Goal: Find specific page/section: Find specific page/section

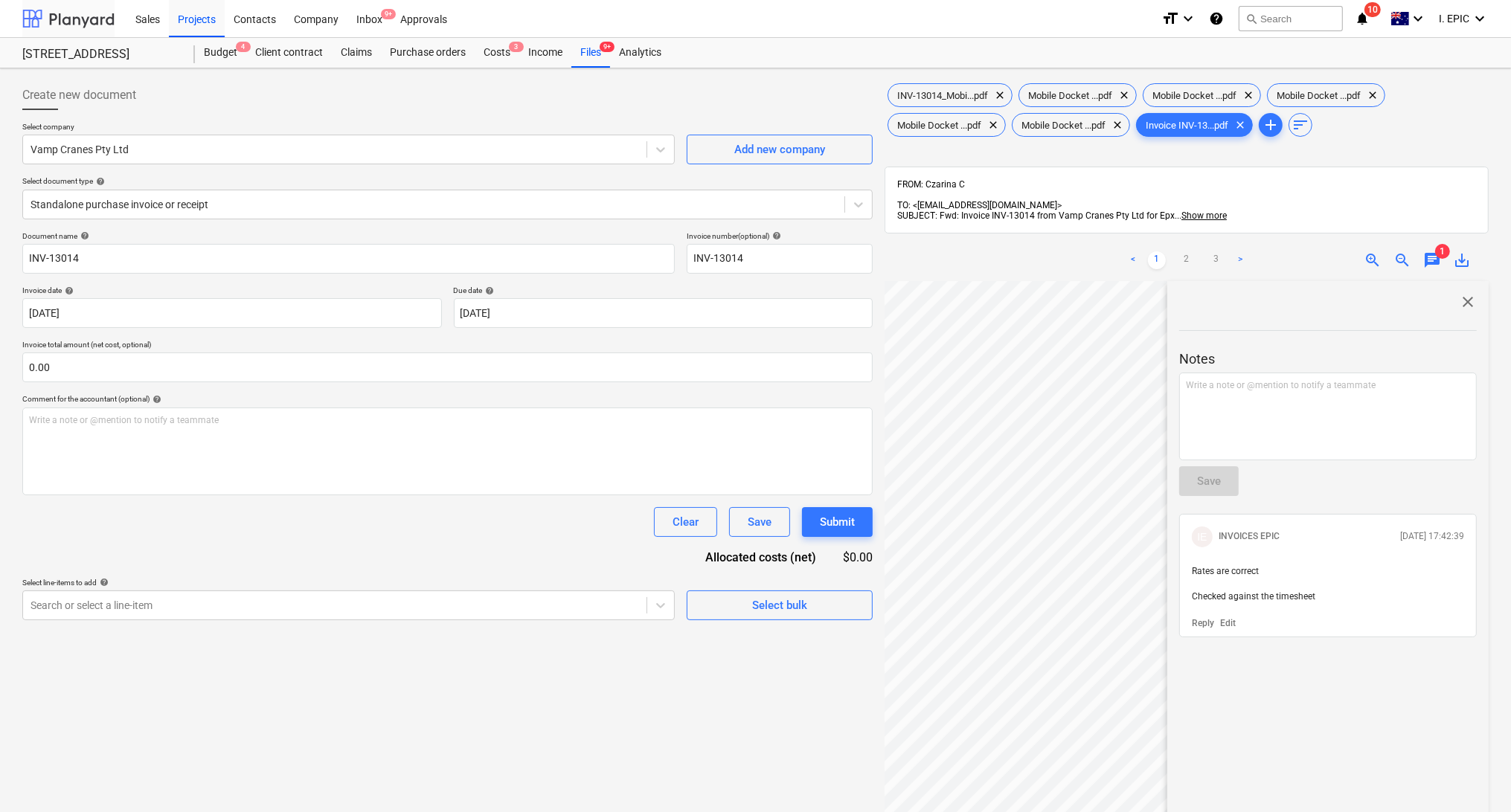
click at [67, 20] on div at bounding box center [68, 18] width 92 height 37
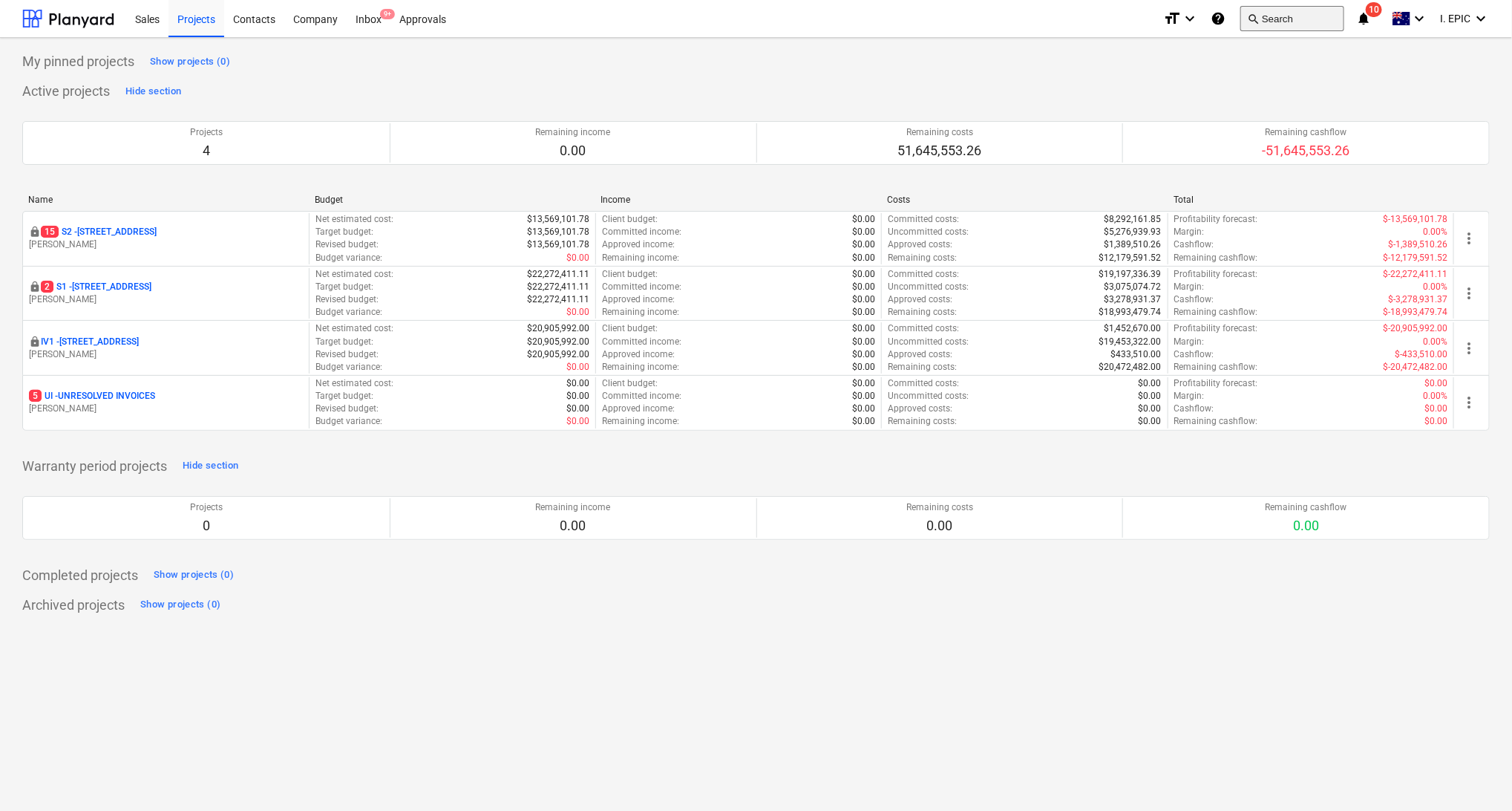
click at [1264, 12] on button "search Search" at bounding box center [1293, 19] width 104 height 25
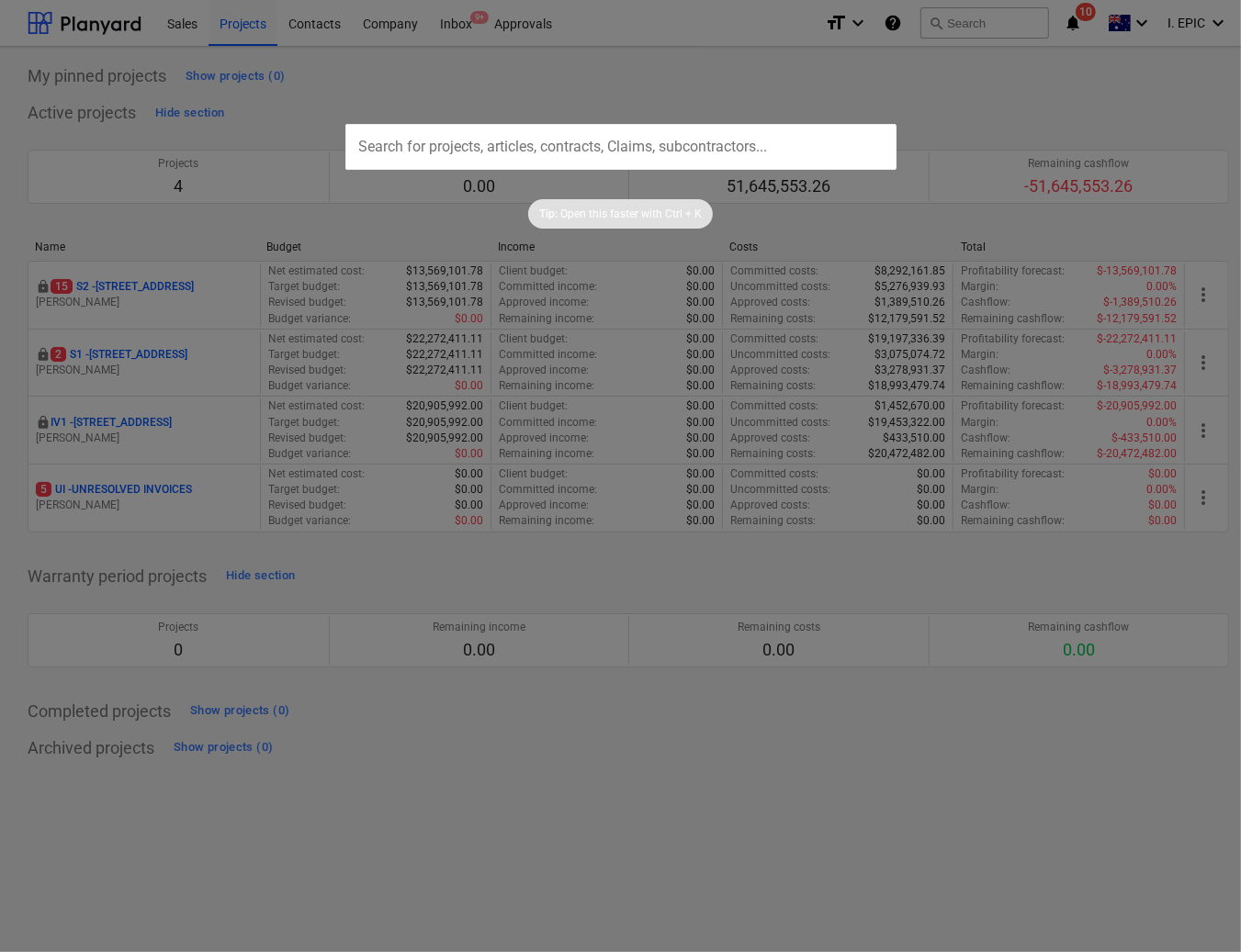
click at [457, 749] on div at bounding box center [620, 476] width 1241 height 952
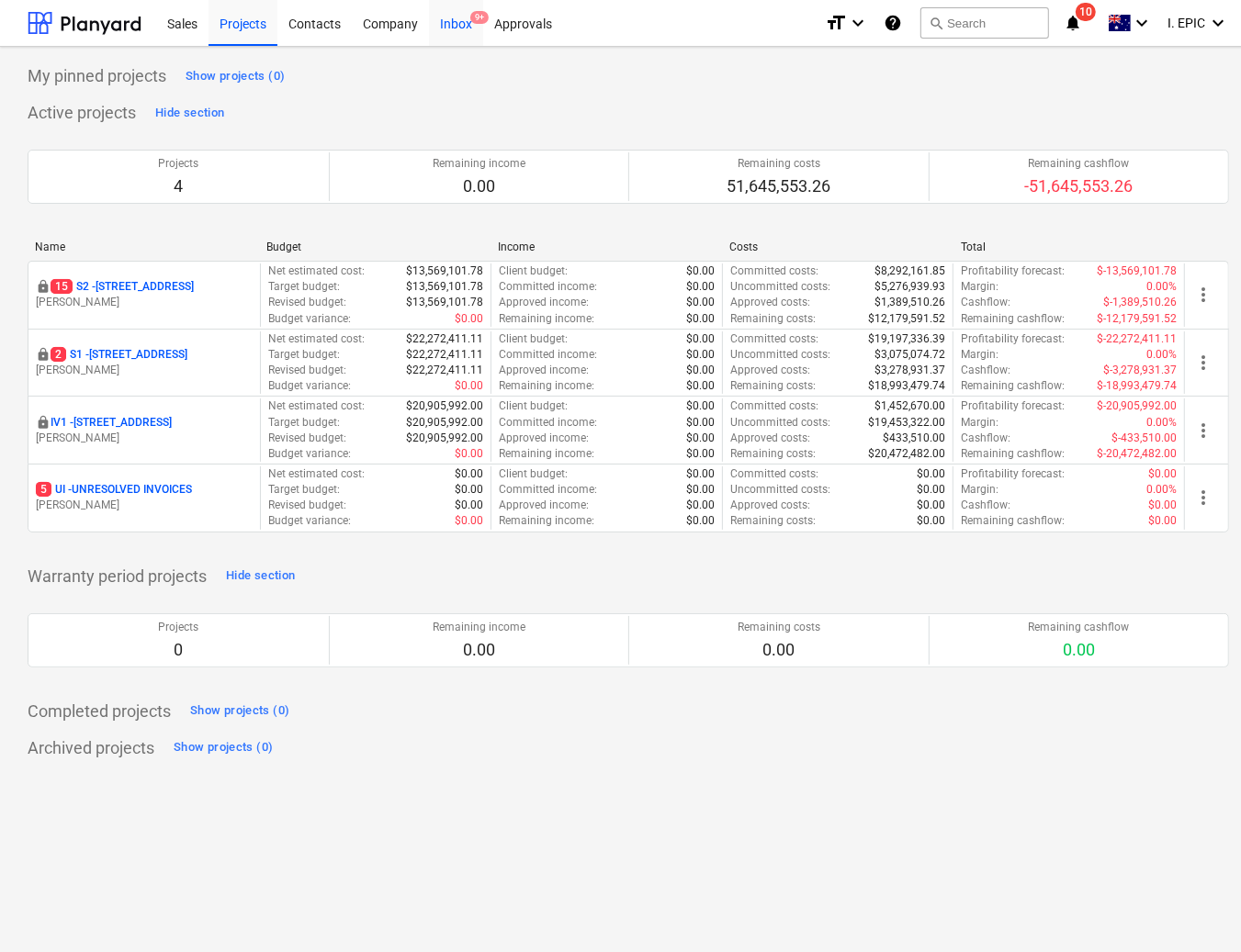
click at [461, 19] on div "Inbox 9+" at bounding box center [456, 22] width 54 height 47
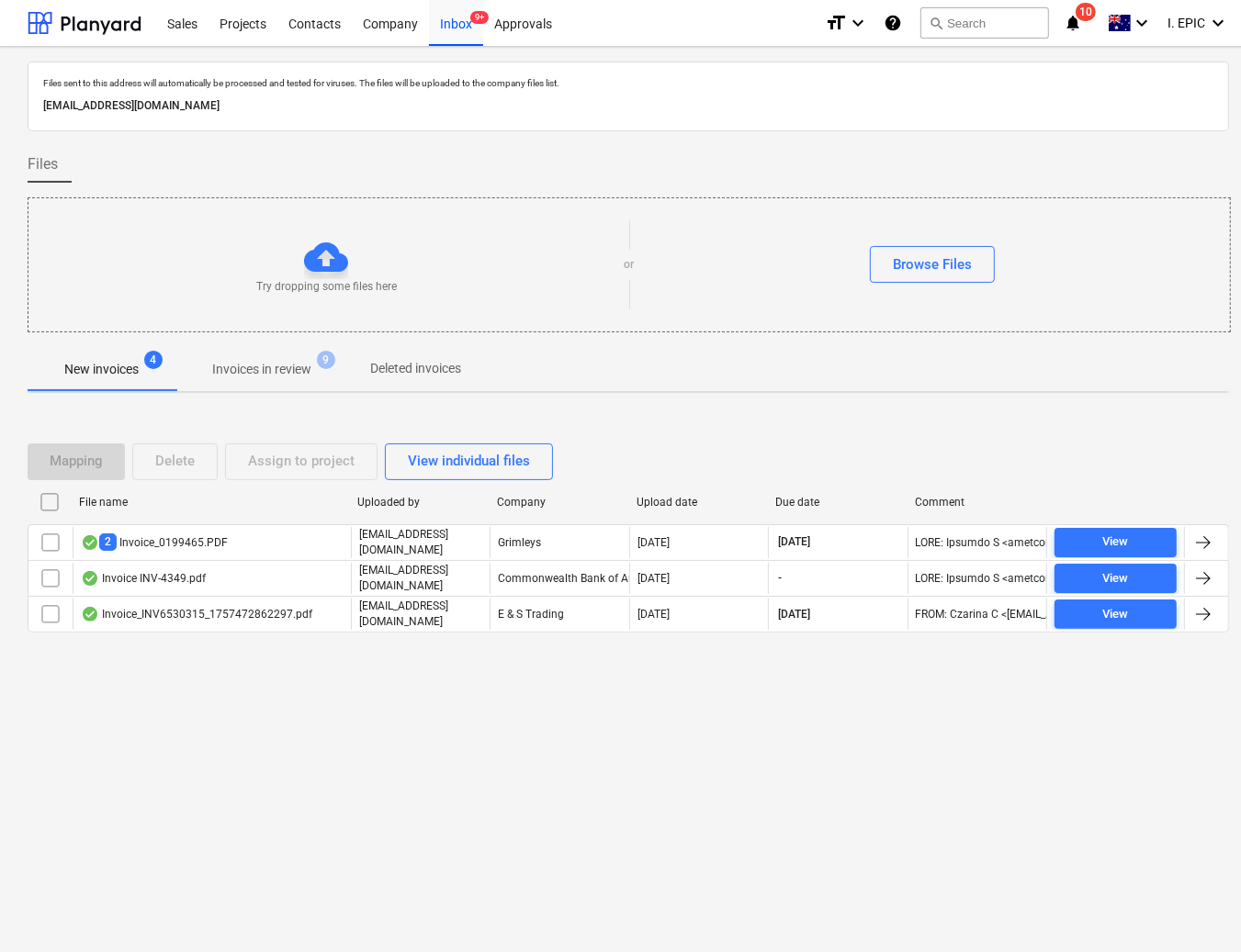
click at [354, 758] on div "Files sent to this address will automatically be processed and tested for virus…" at bounding box center [628, 499] width 1257 height 905
click at [1012, 94] on div "[EMAIL_ADDRESS][DOMAIN_NAME]" at bounding box center [628, 105] width 1178 height 26
click at [978, 21] on button "search Search" at bounding box center [984, 23] width 128 height 31
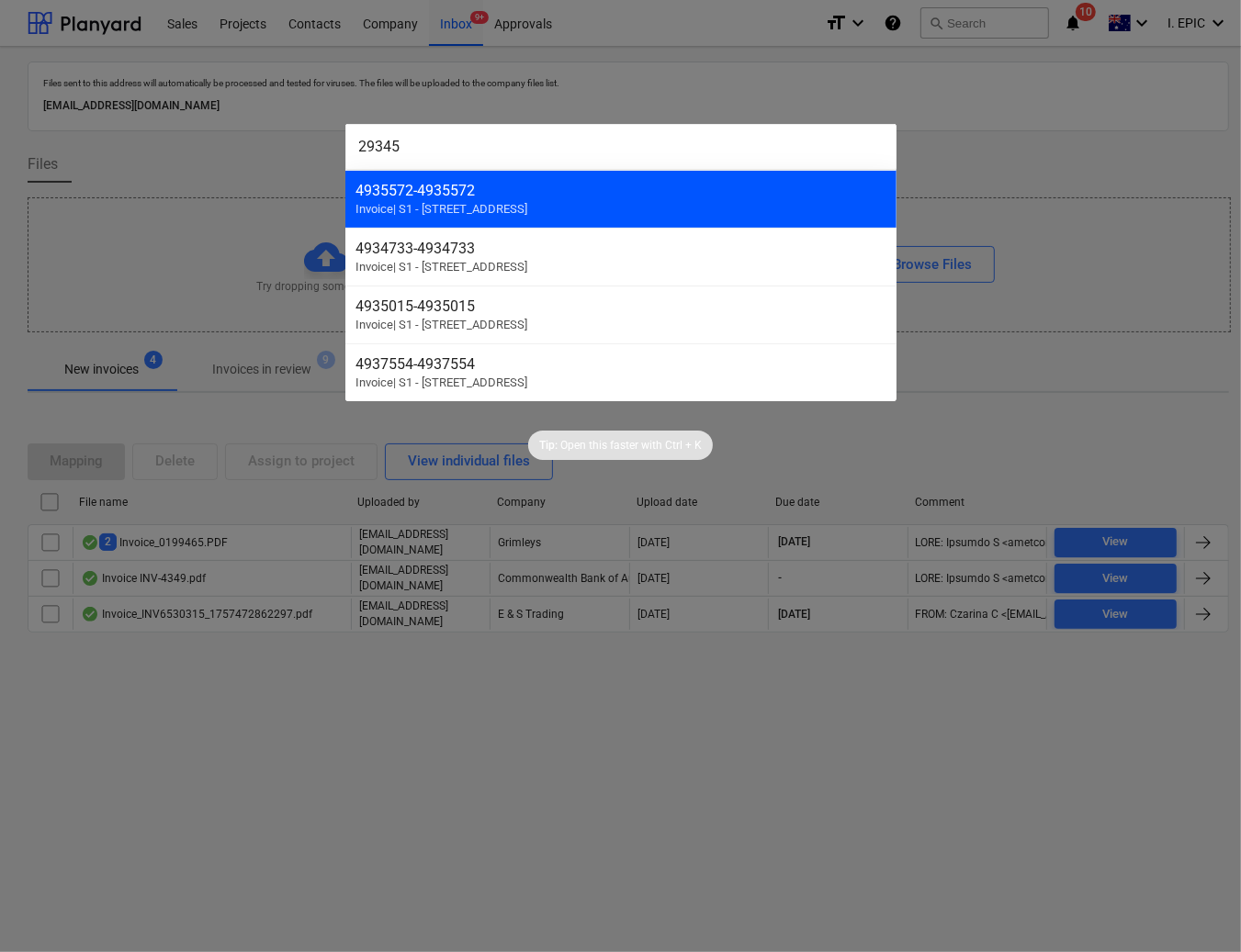
type input "29345"
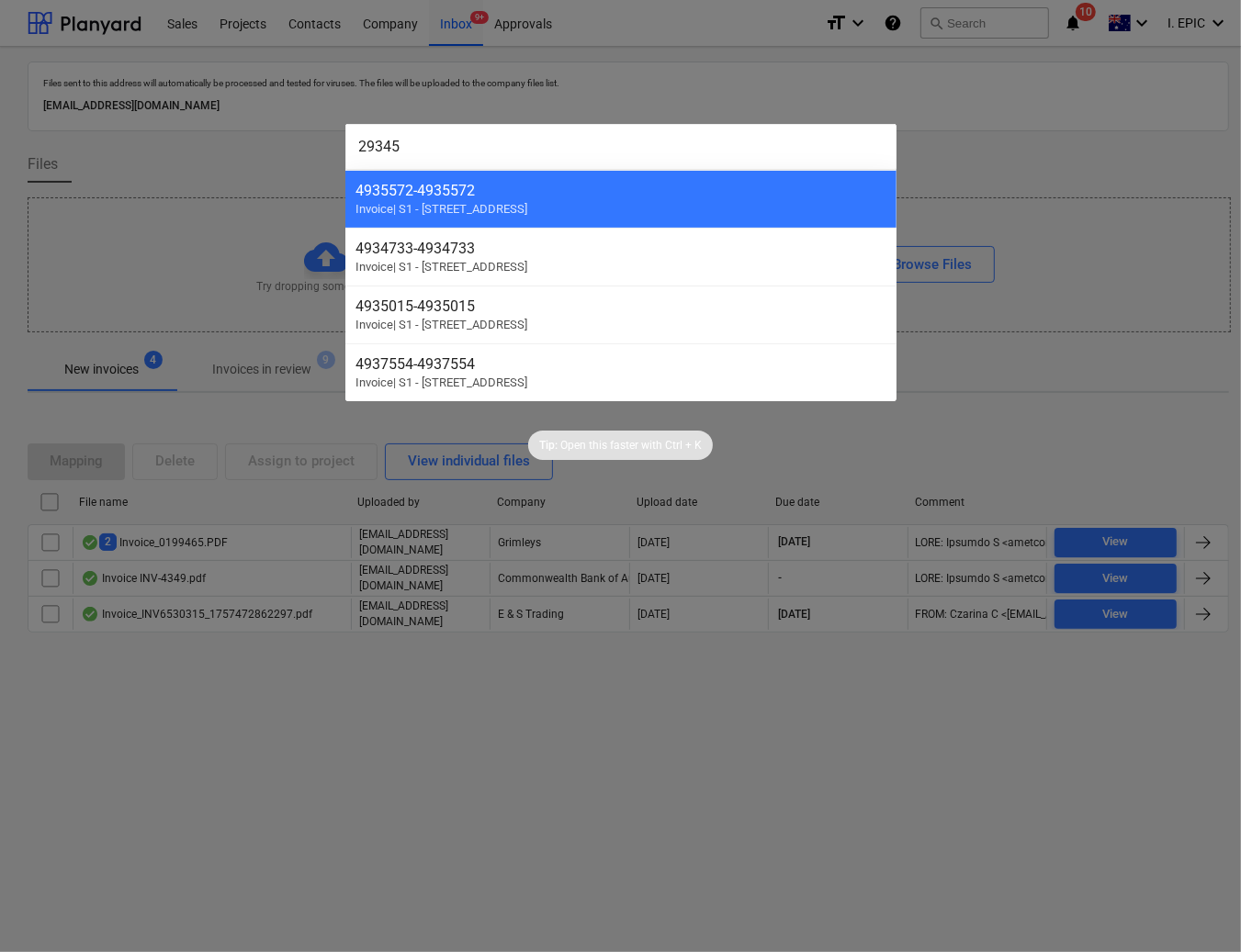
drag, startPoint x: 501, startPoint y: 190, endPoint x: 433, endPoint y: 152, distance: 77.9
click at [433, 152] on input "29345" at bounding box center [620, 146] width 551 height 46
click at [323, 878] on div at bounding box center [620, 476] width 1241 height 952
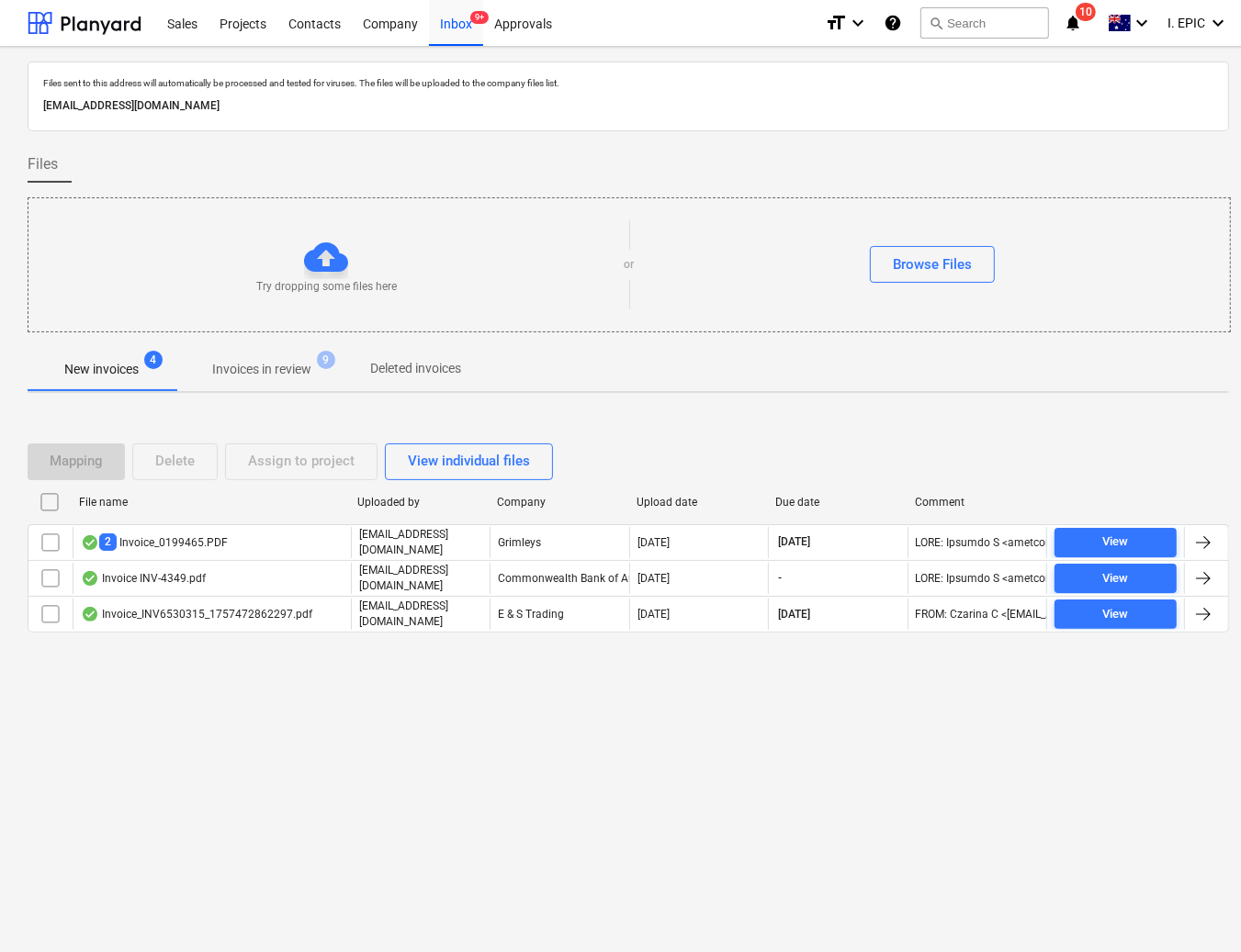
click at [272, 352] on button "Invoices in review 9" at bounding box center [262, 369] width 173 height 44
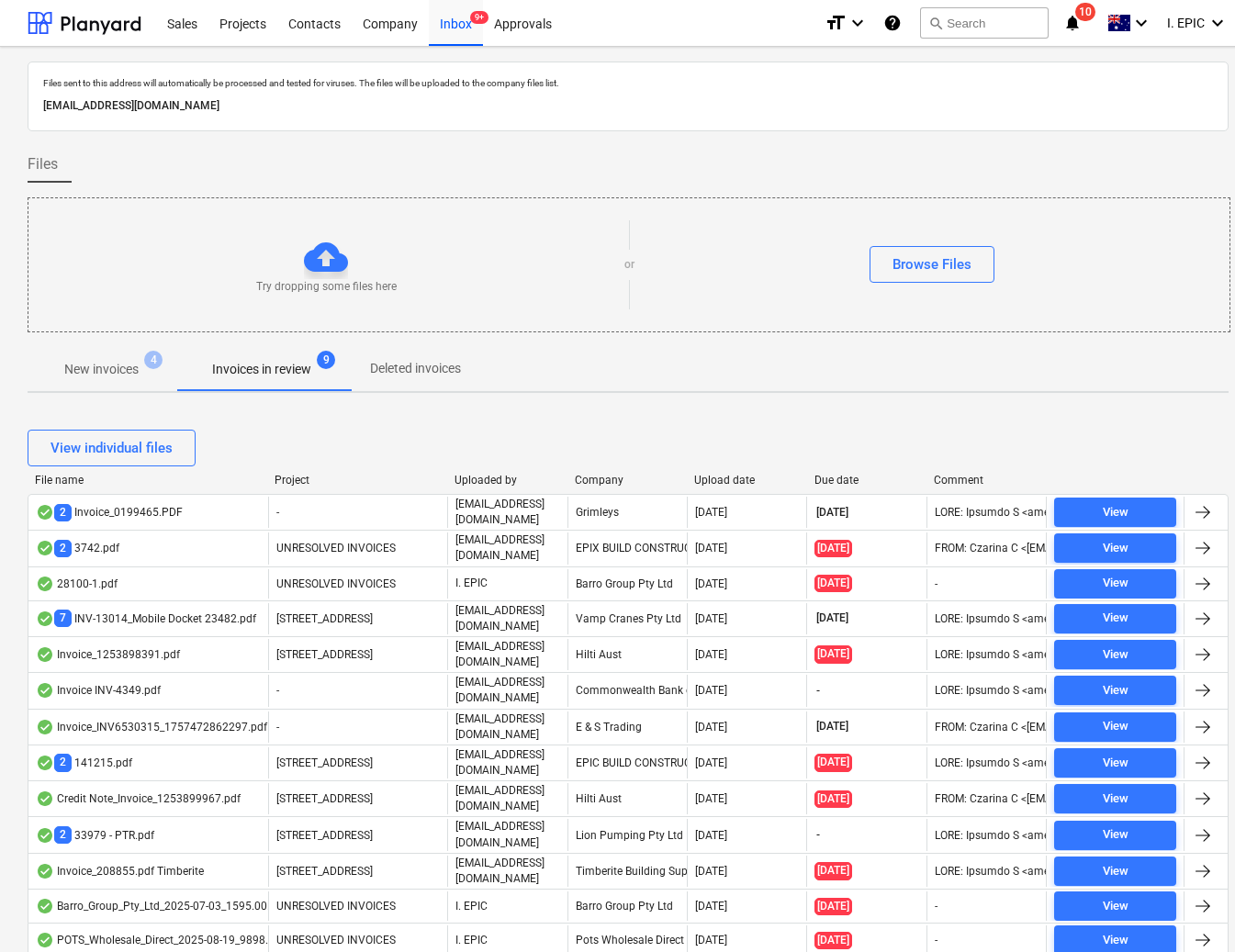
click at [691, 101] on p "[EMAIL_ADDRESS][DOMAIN_NAME]" at bounding box center [627, 106] width 1170 height 19
click at [740, 223] on div "Try dropping some files here or Browse Files" at bounding box center [628, 264] width 1201 height 104
click at [995, 21] on button "search Search" at bounding box center [984, 23] width 128 height 31
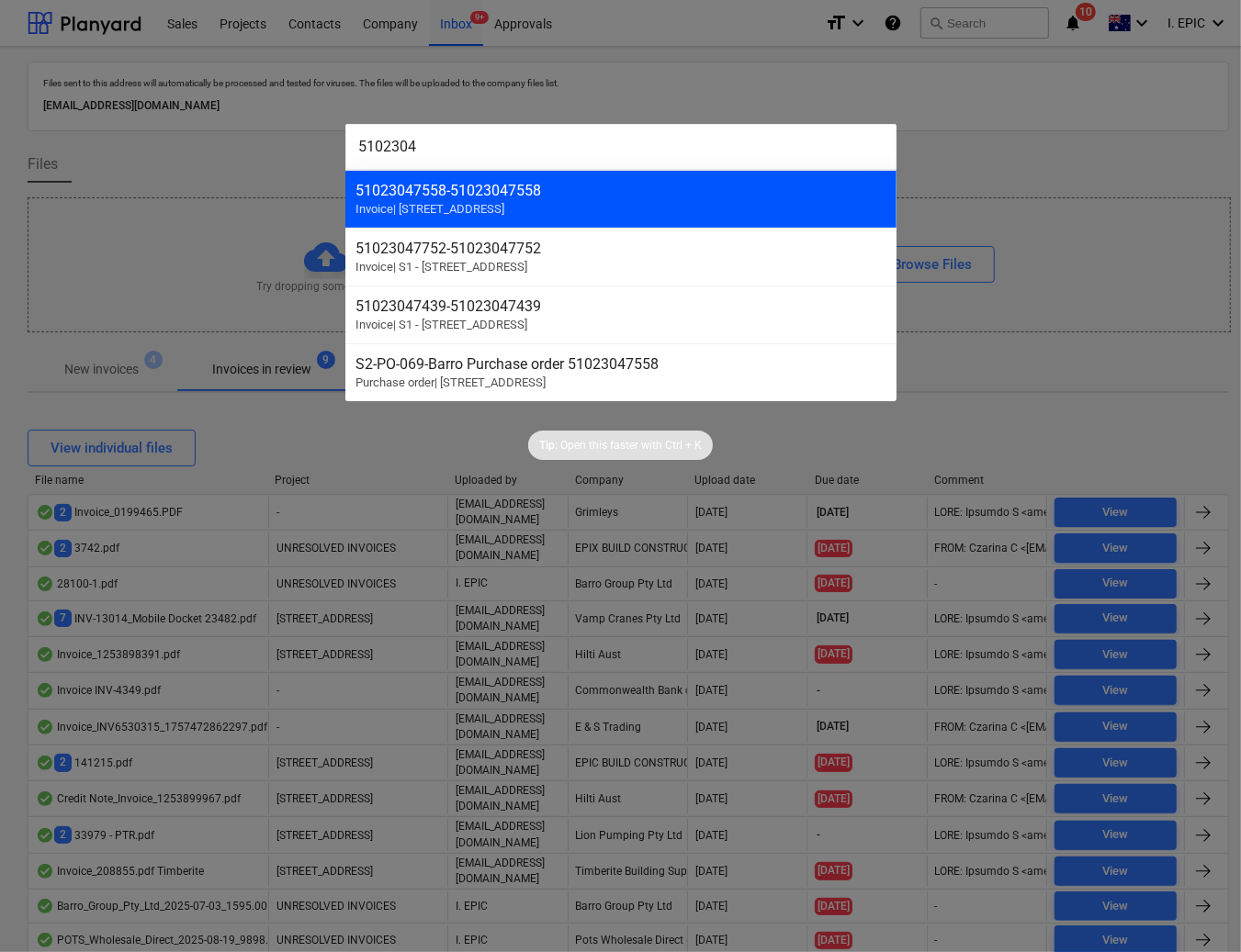
type input "5102304"
click at [485, 197] on div "51023047558 - 51023047558" at bounding box center [620, 191] width 529 height 18
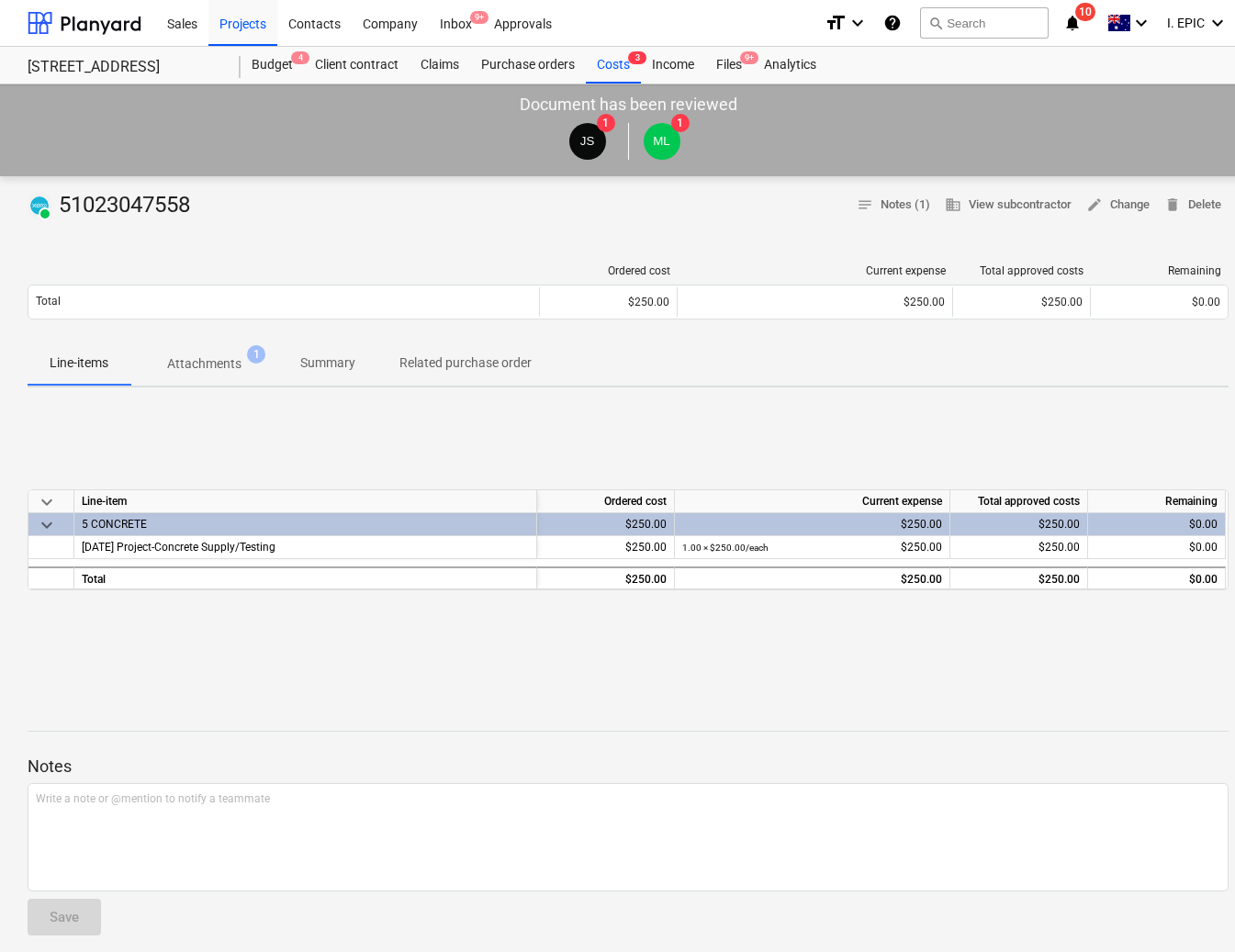
click at [211, 369] on p "Attachments" at bounding box center [204, 364] width 74 height 19
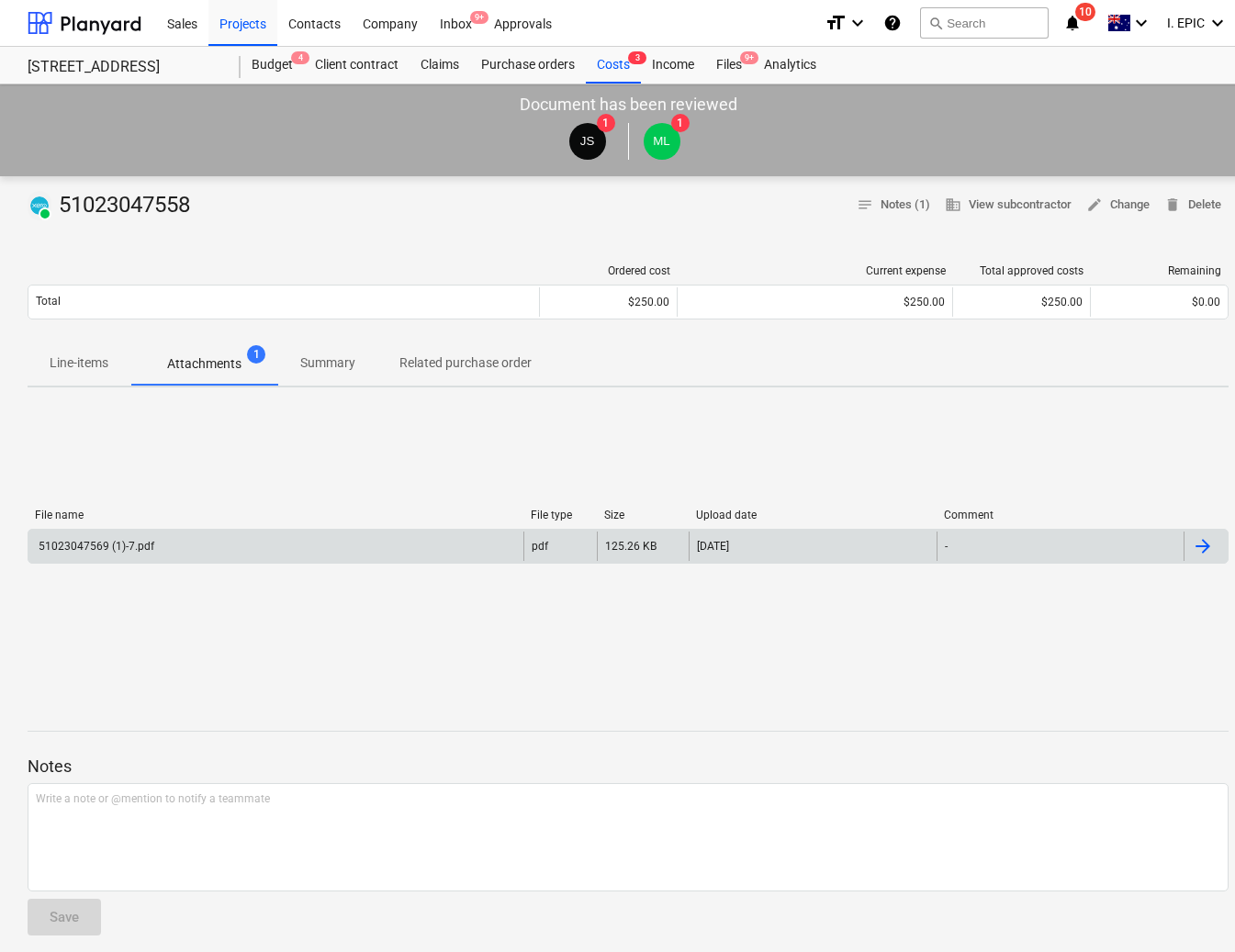
click at [72, 549] on div "51023047569 (1)-7.pdf" at bounding box center [95, 546] width 119 height 13
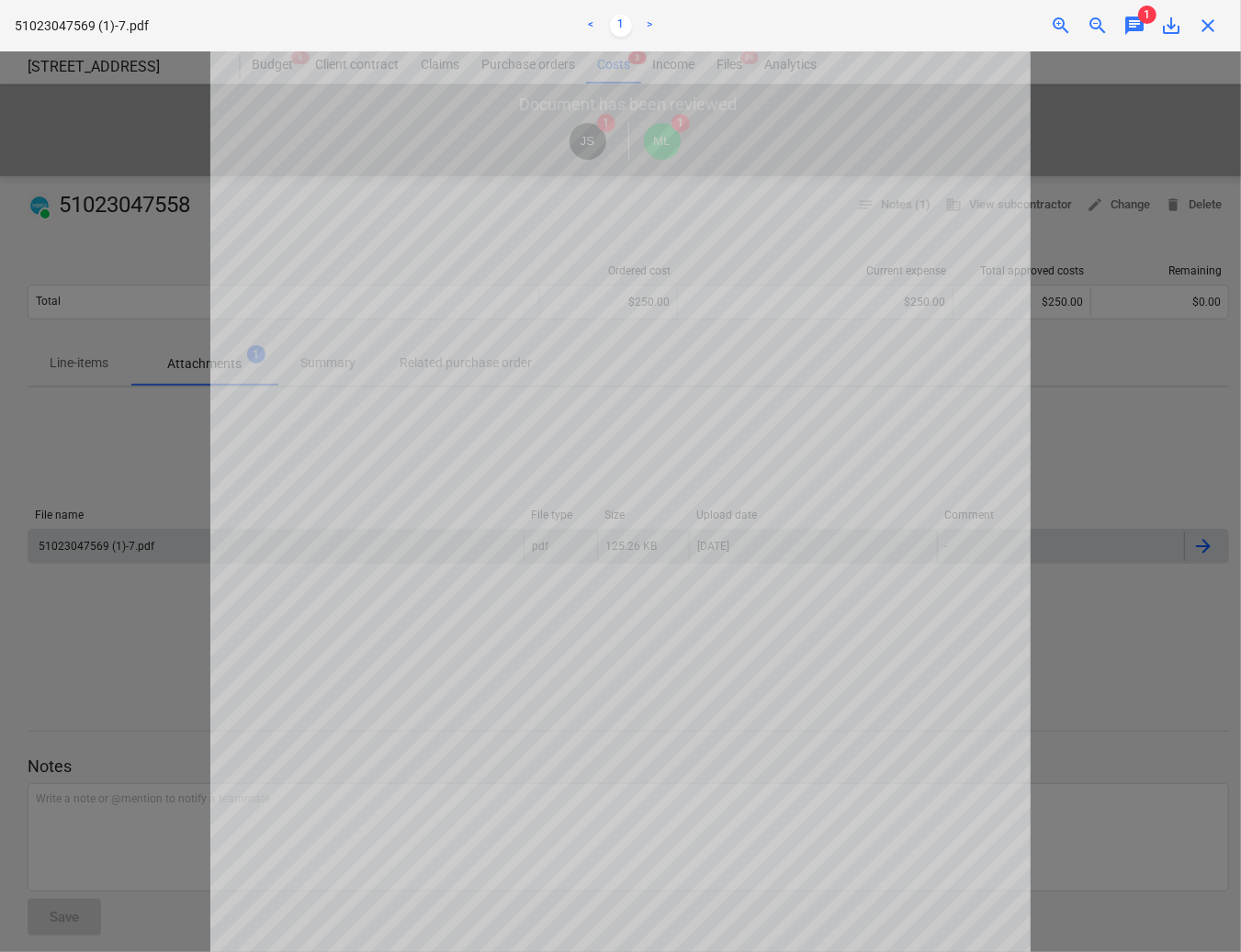
click at [83, 434] on div at bounding box center [620, 502] width 1241 height 900
click at [1057, 145] on div at bounding box center [620, 502] width 1241 height 900
click at [1218, 24] on span "close" at bounding box center [1207, 25] width 22 height 22
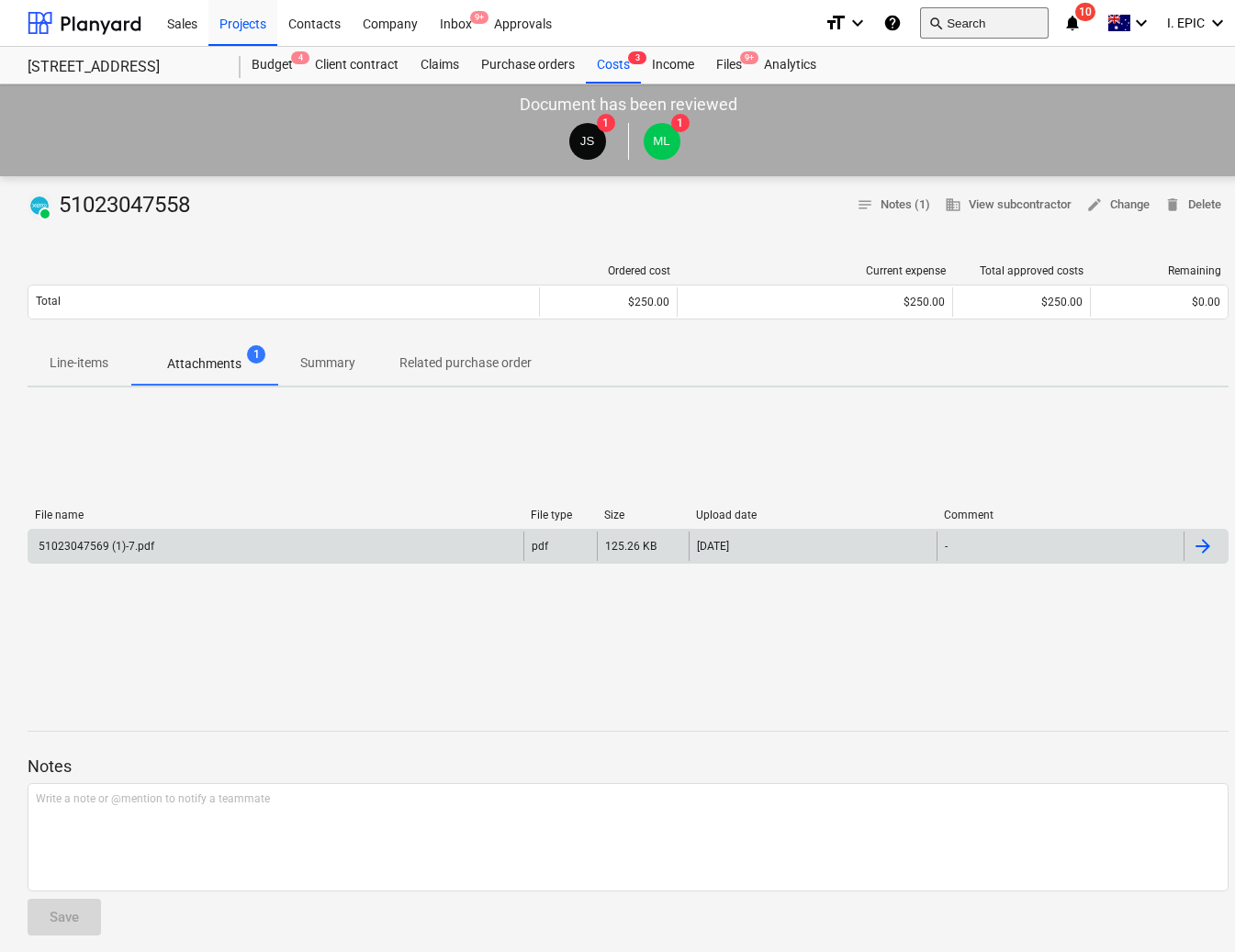
click at [989, 19] on button "search Search" at bounding box center [984, 23] width 128 height 31
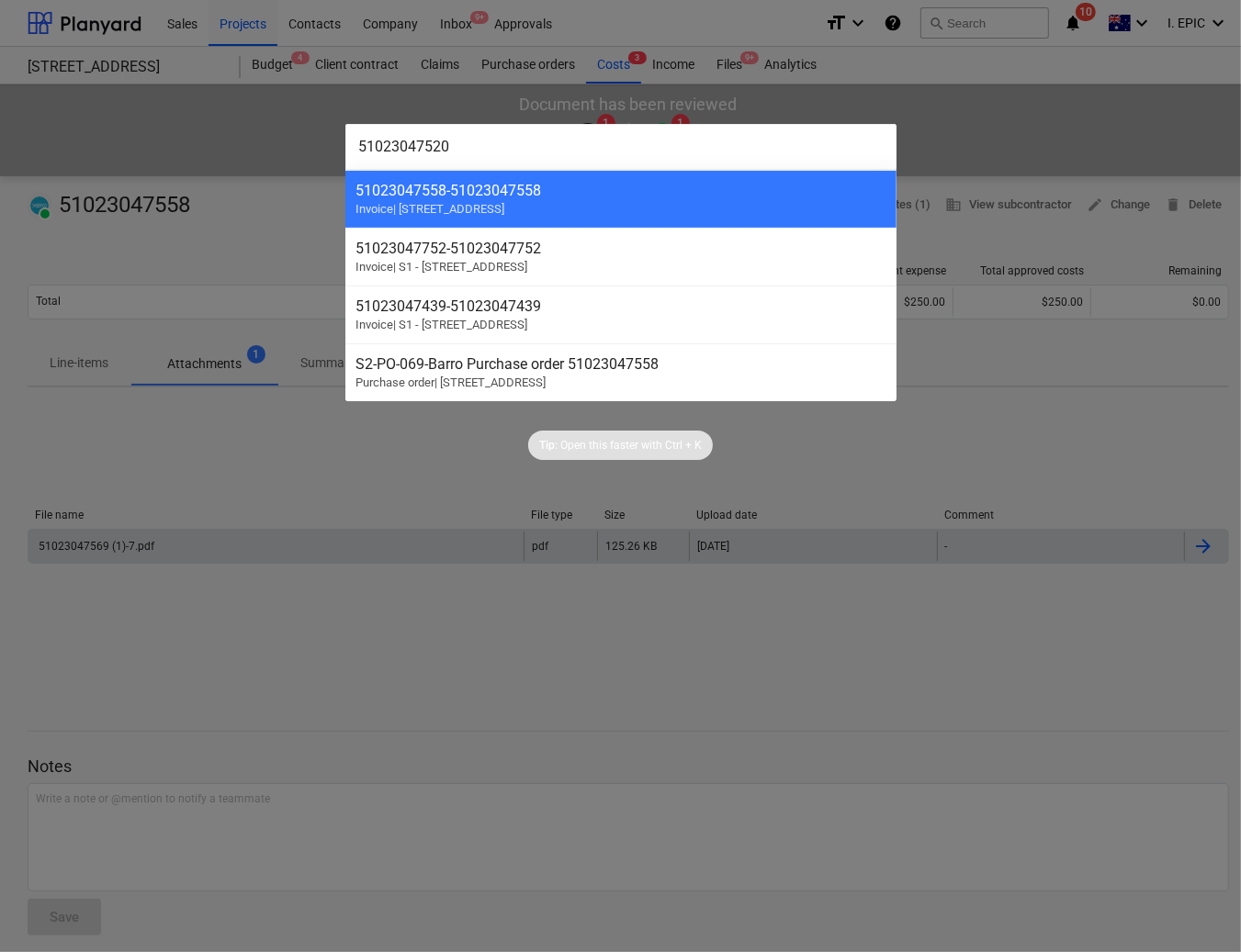
type input "51023047520"
drag, startPoint x: 366, startPoint y: 667, endPoint x: 358, endPoint y: 661, distance: 10.0
click at [368, 667] on div at bounding box center [620, 476] width 1241 height 952
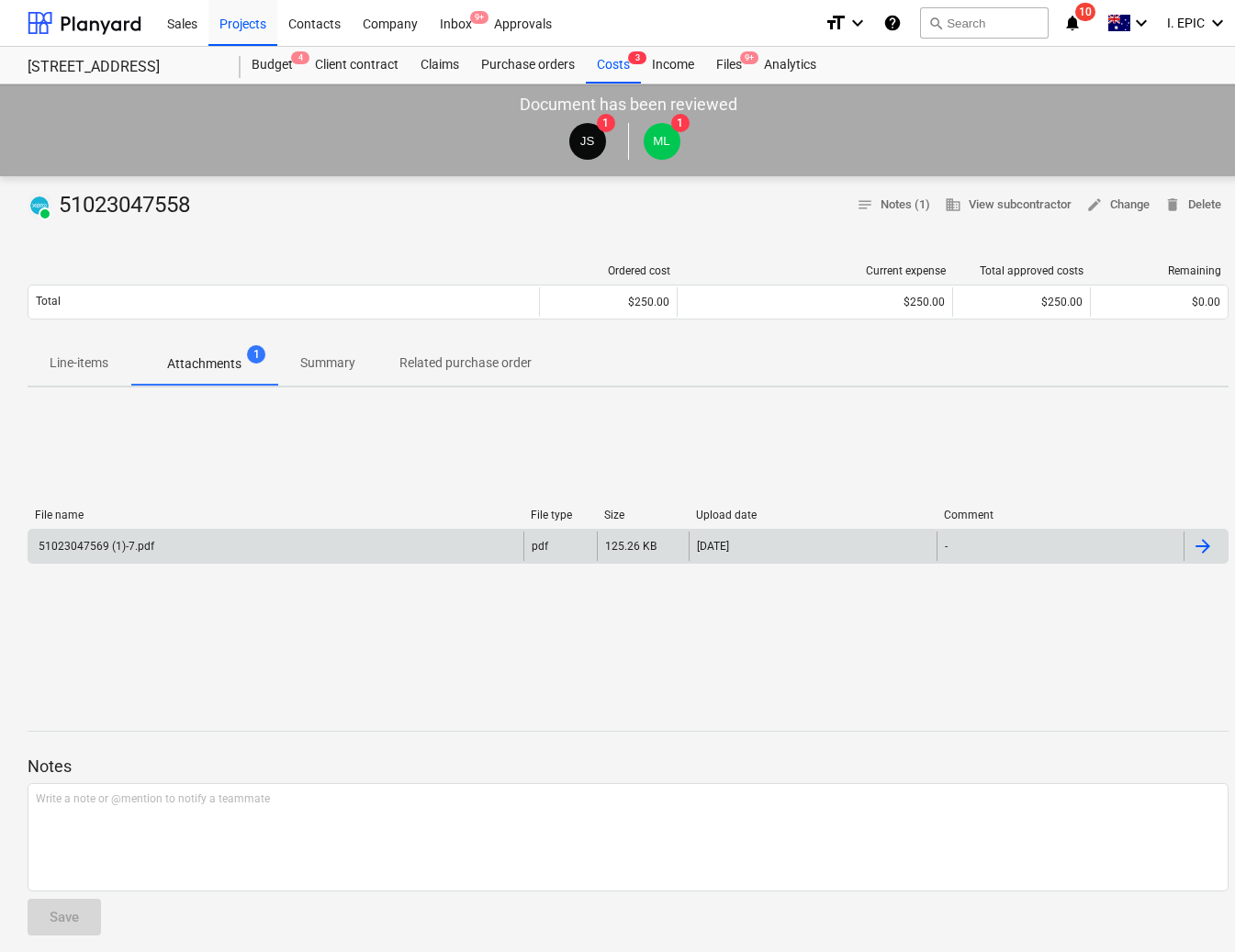
drag, startPoint x: 815, startPoint y: 159, endPoint x: 919, endPoint y: 83, distance: 128.8
click at [815, 159] on div "JS 1 ML 1" at bounding box center [627, 141] width 1238 height 52
click at [914, 19] on div "format_size keyboard_arrow_down help search Search notifications 10 keyboard_ar…" at bounding box center [1026, 22] width 404 height 46
click at [963, 18] on button "search Search" at bounding box center [984, 23] width 128 height 31
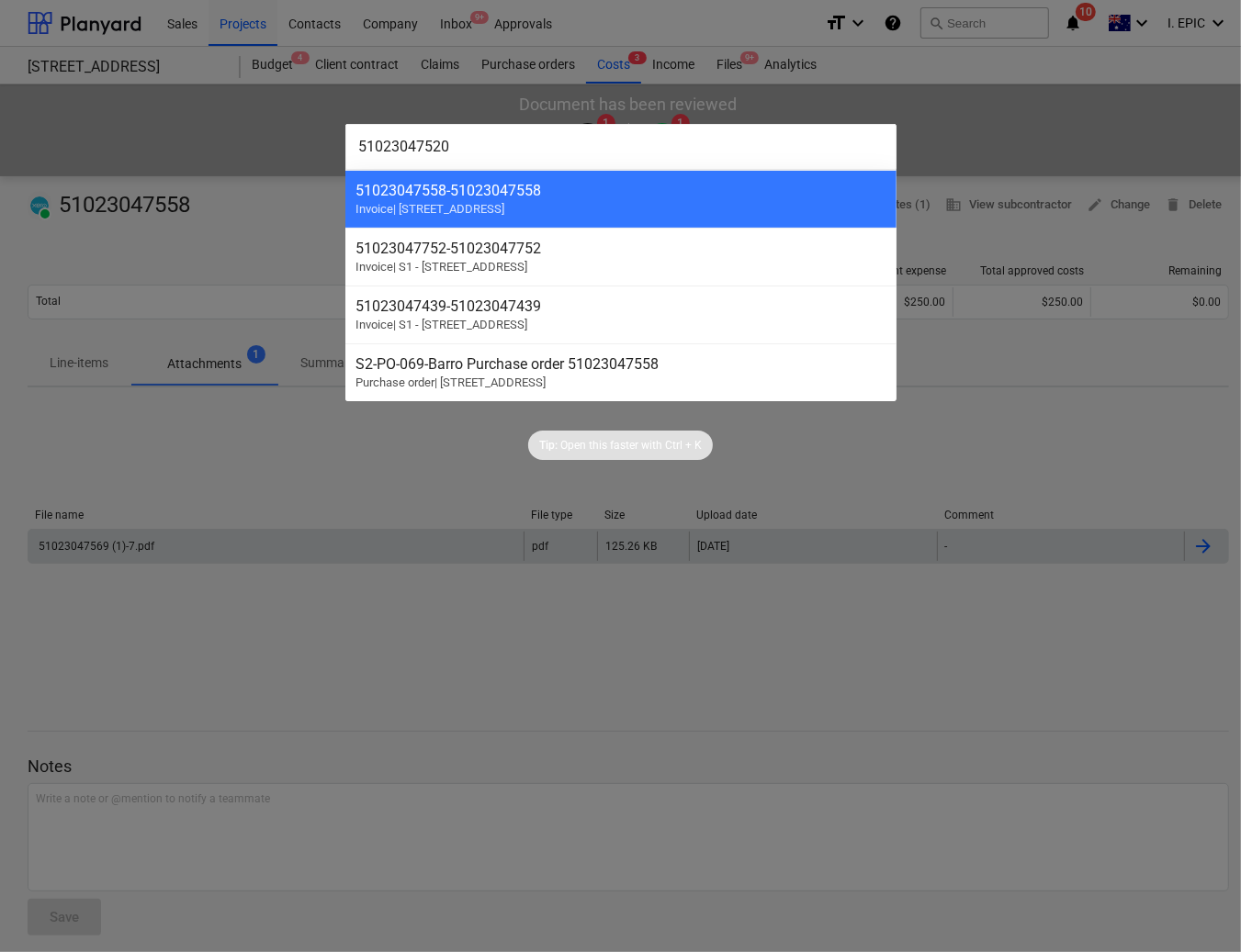
drag, startPoint x: 424, startPoint y: 144, endPoint x: 529, endPoint y: 136, distance: 105.3
click at [529, 136] on input "51023047520" at bounding box center [620, 146] width 551 height 46
drag, startPoint x: 423, startPoint y: 148, endPoint x: 549, endPoint y: 120, distance: 129.1
click at [549, 120] on div "51023047659 51023047558 - 51023047558 Invoice | S2 - [STREET_ADDRESS][GEOGRAPHI…" at bounding box center [620, 476] width 1241 height 952
type input "51023047569"
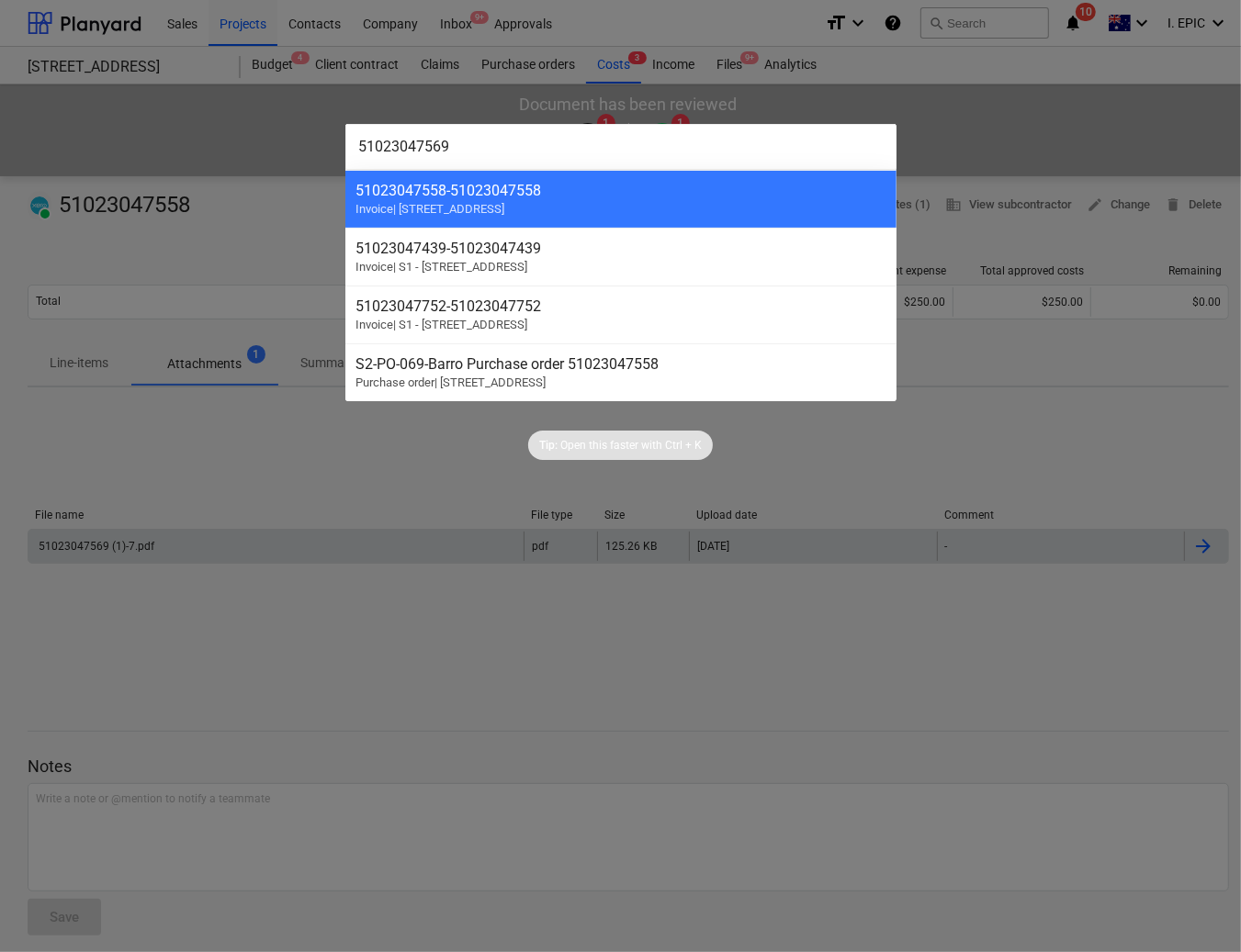
click at [424, 140] on input "51023047569" at bounding box center [620, 146] width 551 height 46
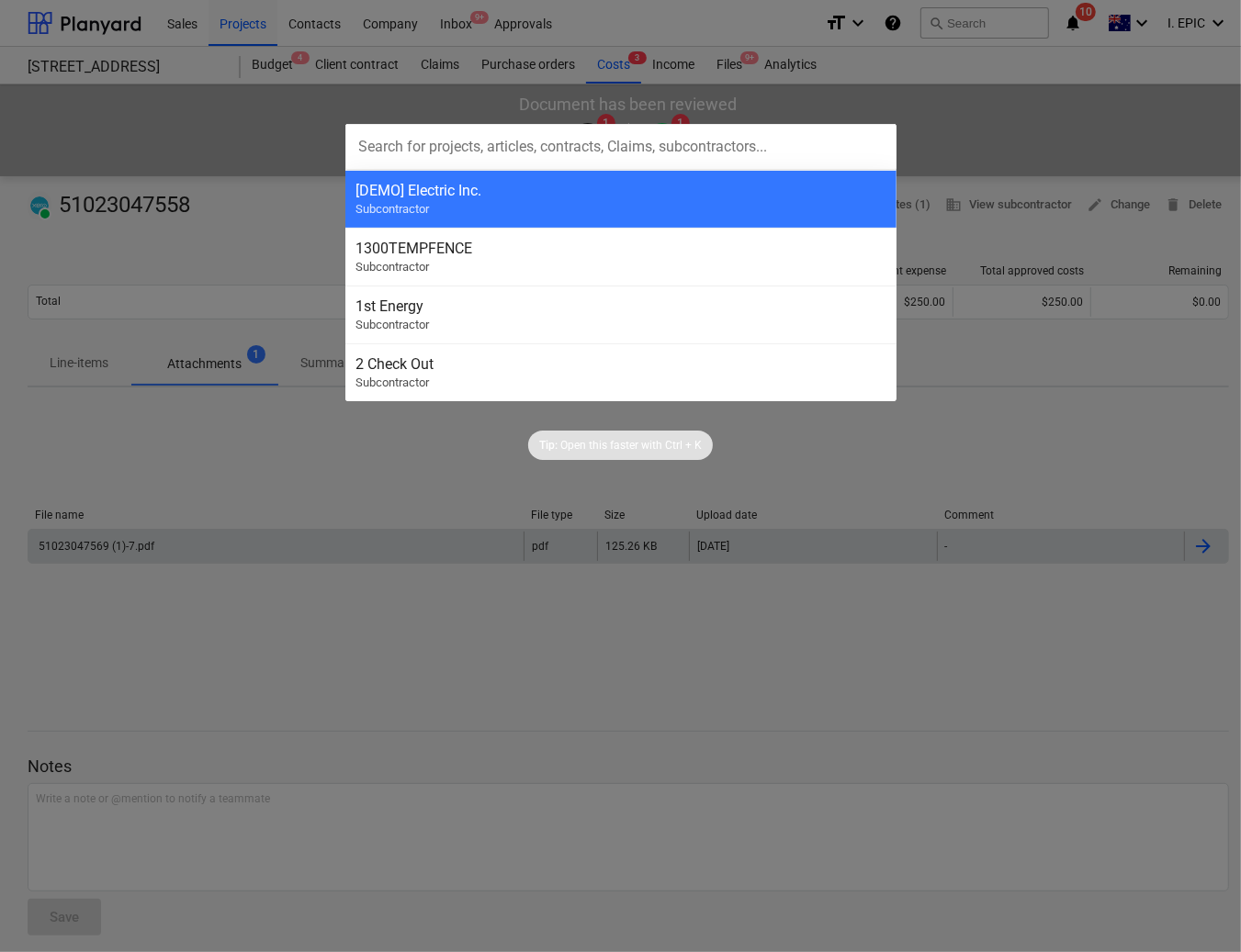
click at [304, 799] on div at bounding box center [620, 476] width 1241 height 952
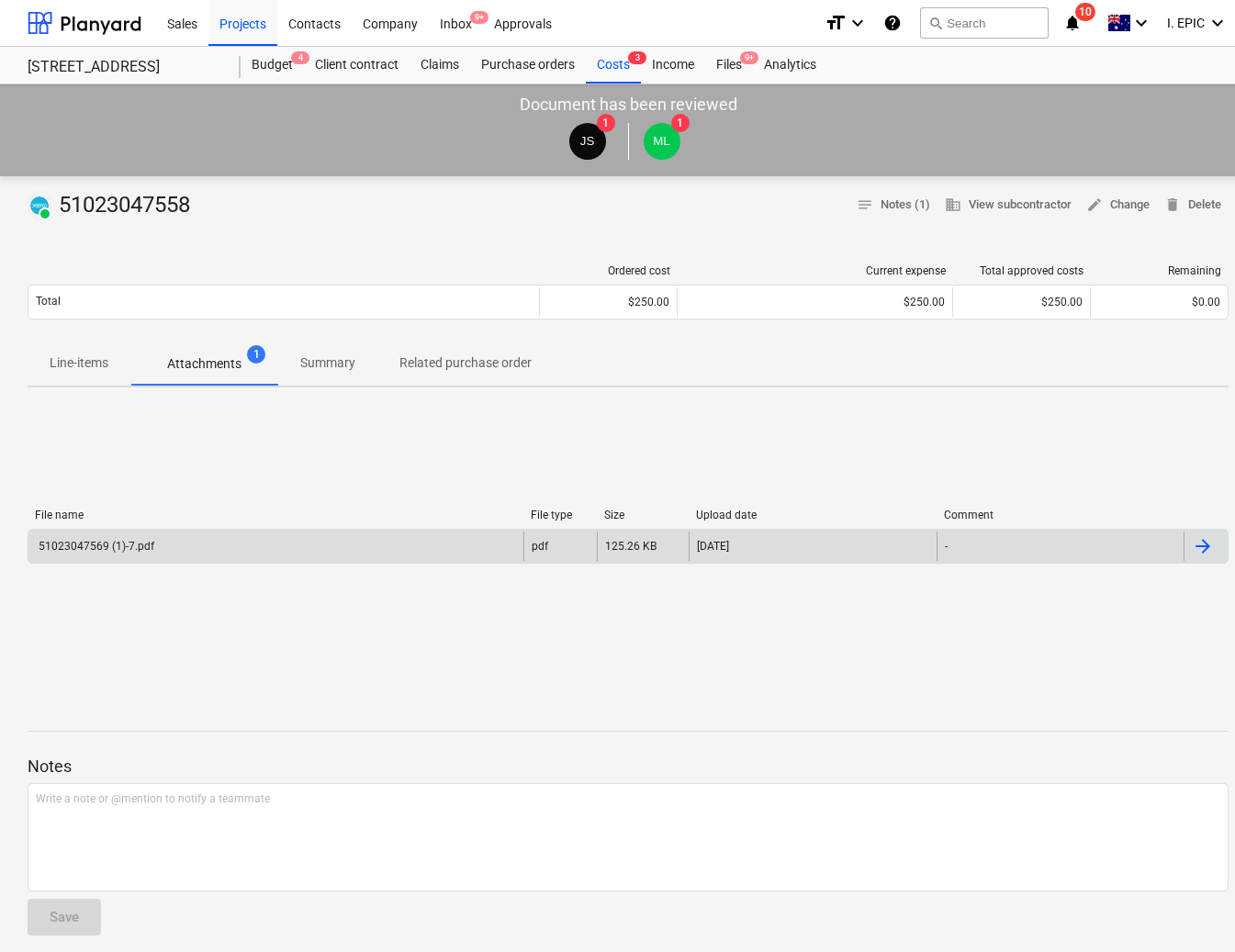
click at [980, 49] on div "Budget 4 Client contract Claims Purchase orders Costs 3 Income Files 9+ Analyti…" at bounding box center [734, 65] width 988 height 37
click at [965, 20] on button "search Search" at bounding box center [984, 23] width 128 height 31
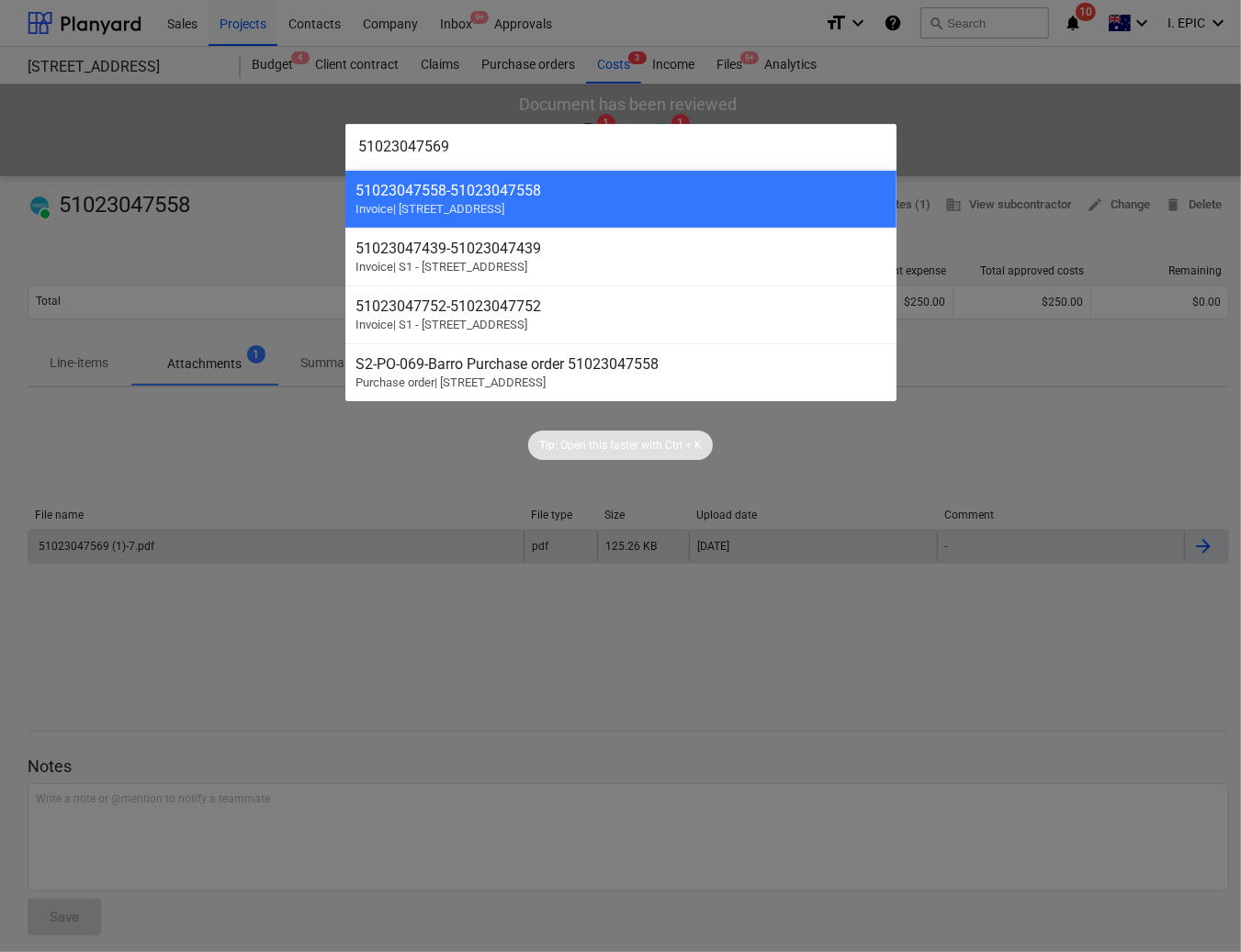
type input "51023047569"
click at [286, 611] on div at bounding box center [620, 476] width 1241 height 952
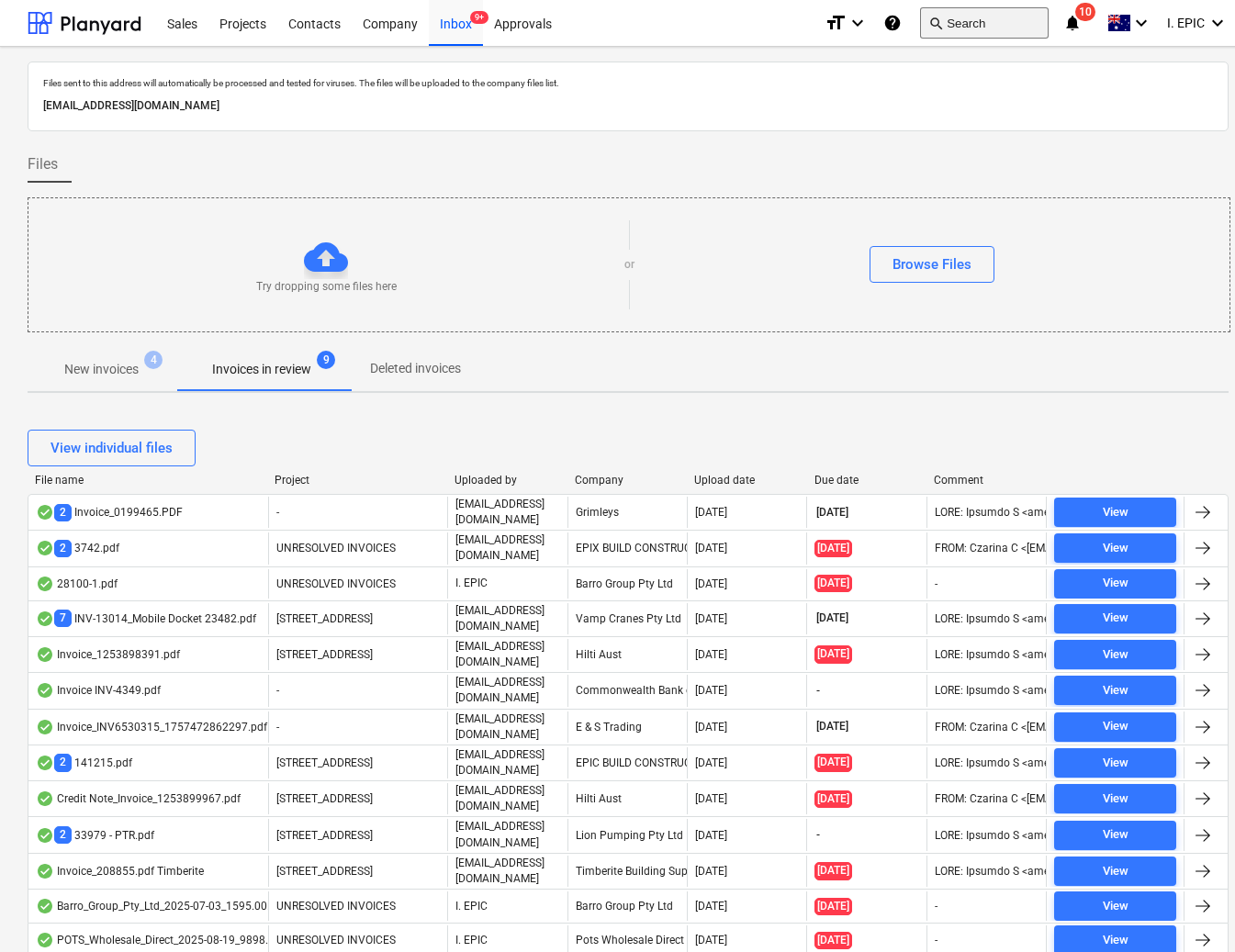
click at [980, 28] on button "search Search" at bounding box center [984, 23] width 128 height 31
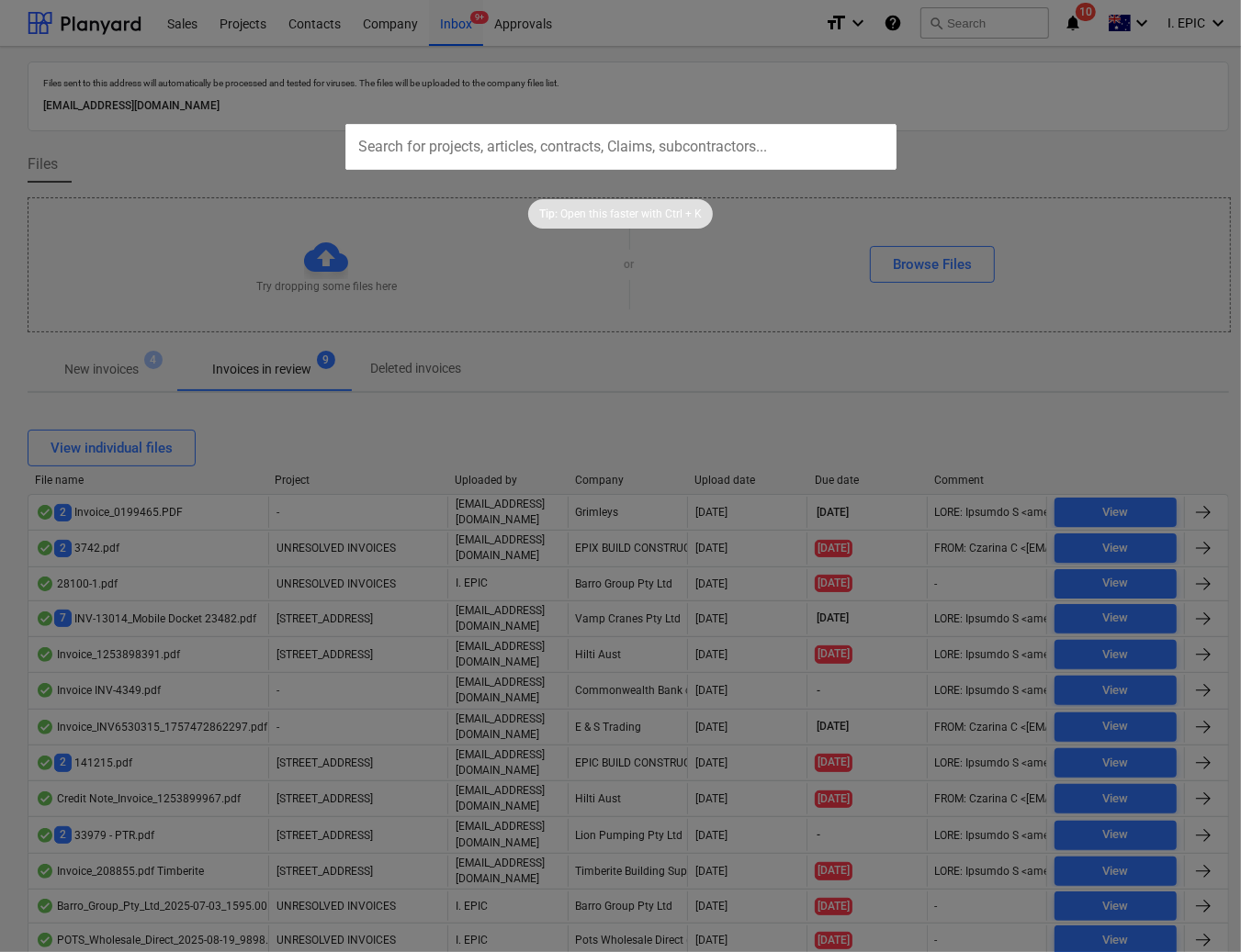
click at [941, 23] on div at bounding box center [620, 476] width 1241 height 952
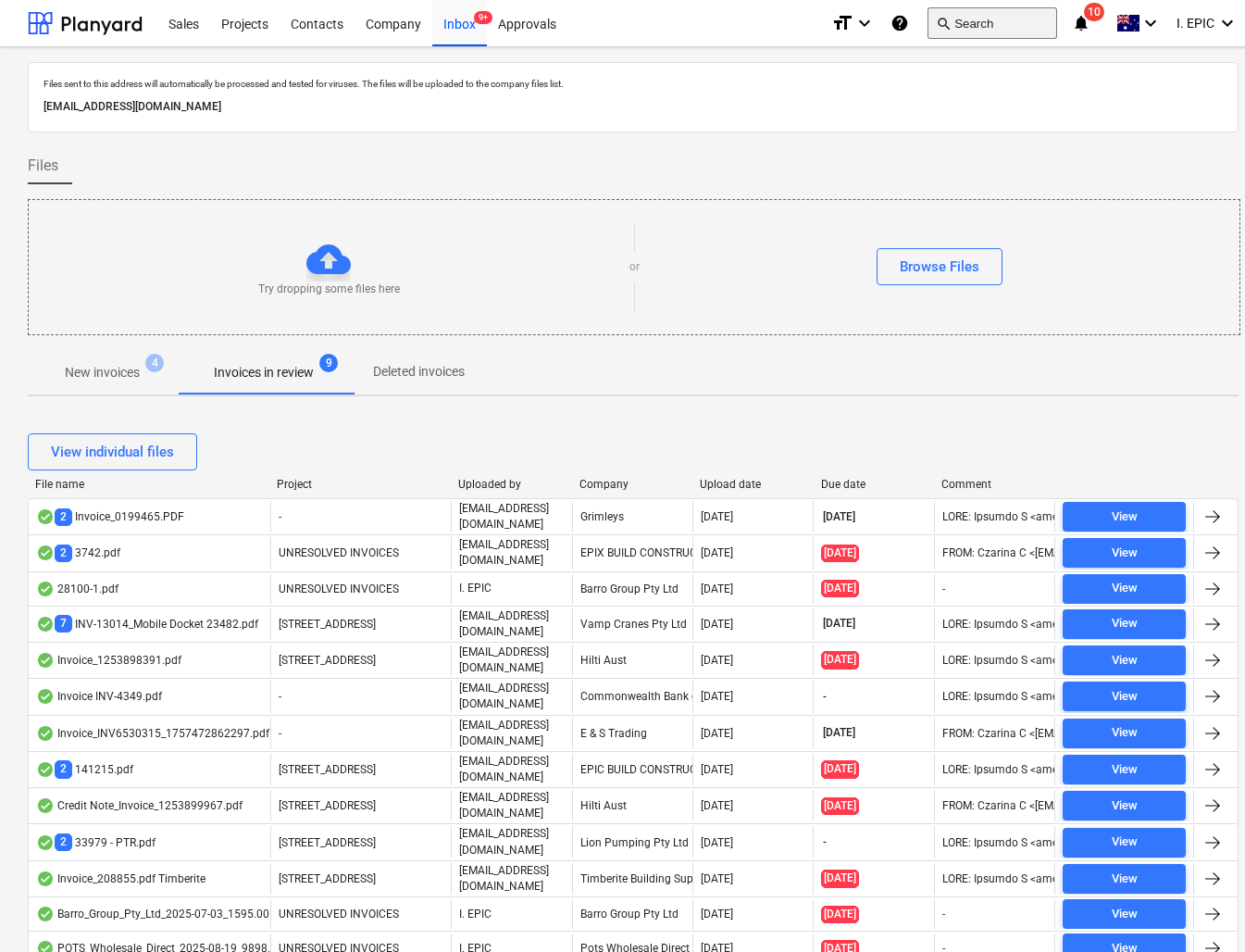
click at [974, 25] on button "search Search" at bounding box center [992, 24] width 129 height 31
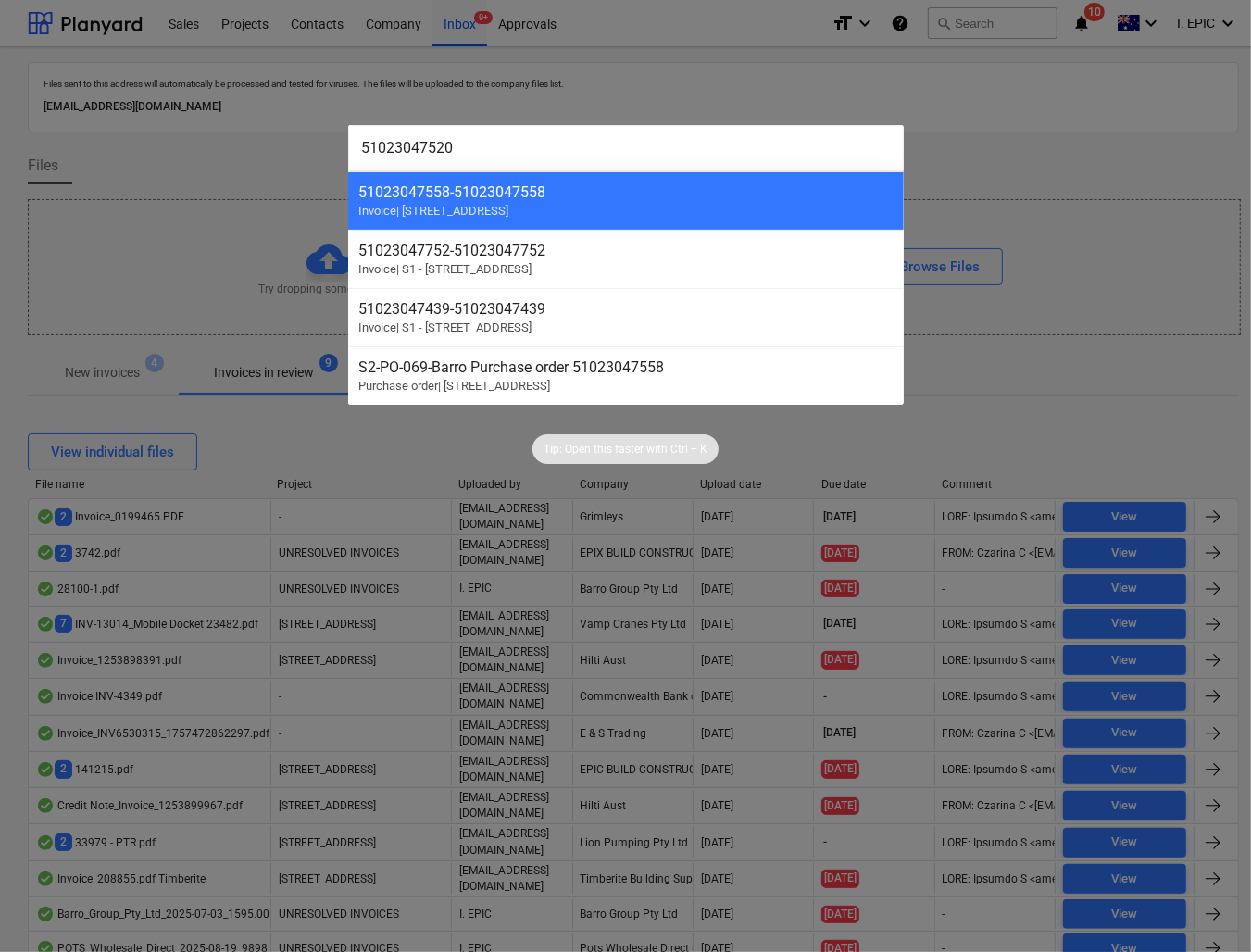
drag, startPoint x: 324, startPoint y: 143, endPoint x: 150, endPoint y: 144, distance: 174.0
click at [150, 144] on div "51023047520 51023047558 - 51023047558 Invoice | S2 - [STREET_ADDRESS][GEOGRAPHI…" at bounding box center [626, 476] width 1251 height 952
paste input "69"
type input "51023047569"
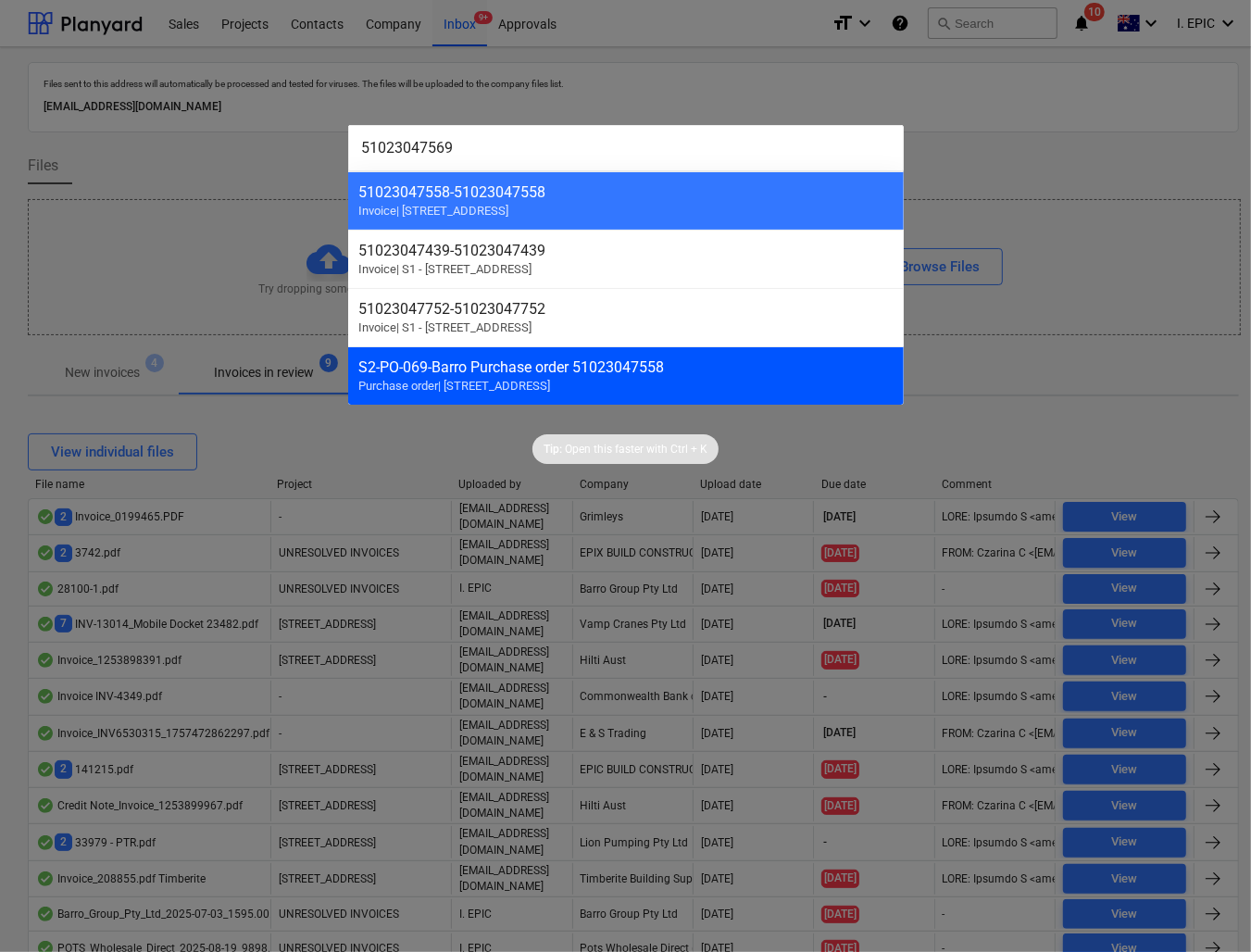
click at [489, 363] on div "S2-PO-069 - Barro Purchase order 51023047558" at bounding box center [626, 367] width 533 height 18
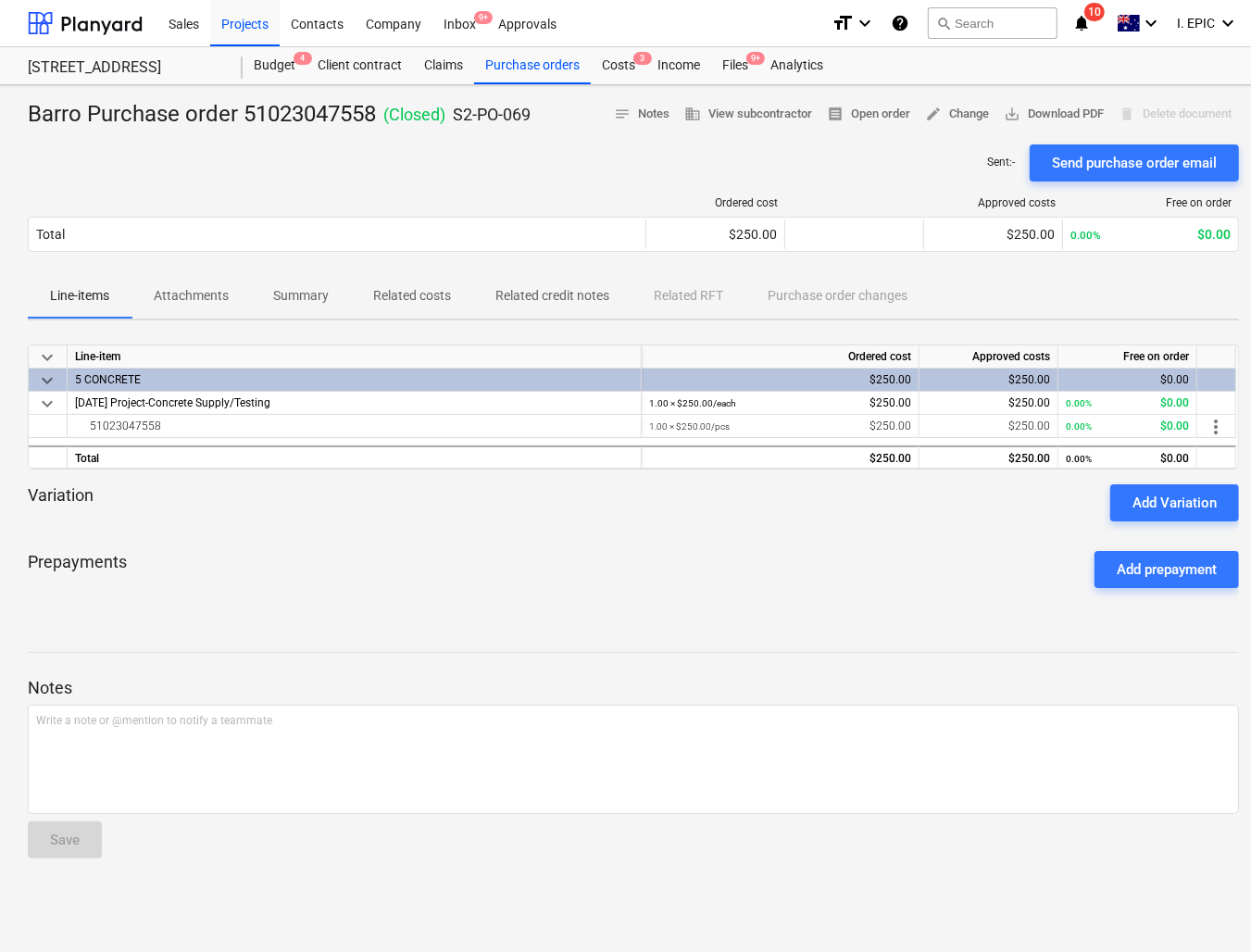
click at [186, 278] on button "Attachments" at bounding box center [191, 296] width 120 height 44
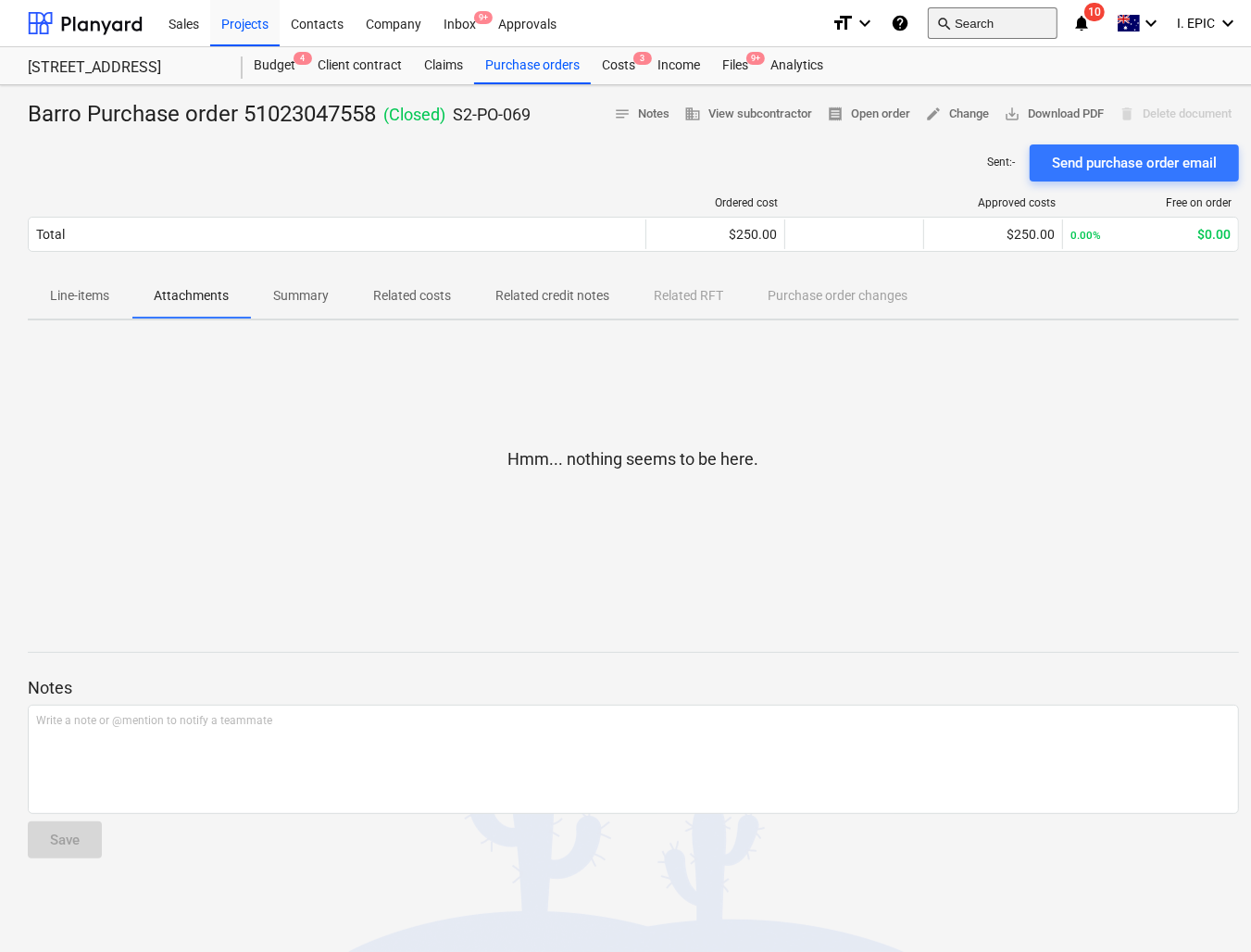
click at [993, 25] on button "search Search" at bounding box center [992, 24] width 129 height 31
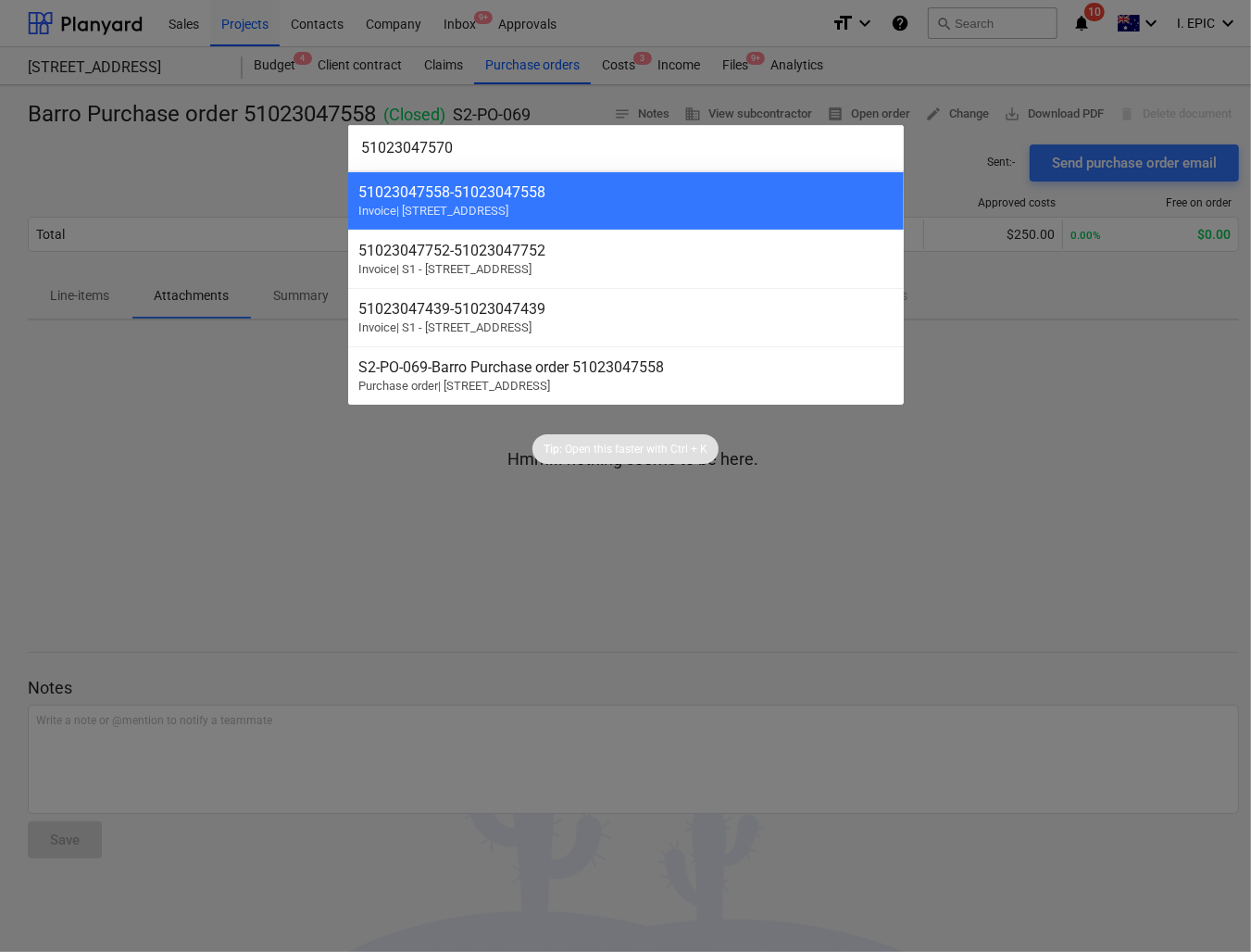
drag, startPoint x: 475, startPoint y: 159, endPoint x: 181, endPoint y: 160, distance: 294.0
click at [190, 159] on div "51023047570 51023047558 - 51023047558 Invoice | S2 - [STREET_ADDRESS][GEOGRAPHI…" at bounding box center [626, 476] width 1251 height 952
paste input "86"
drag, startPoint x: 521, startPoint y: 139, endPoint x: 211, endPoint y: 137, distance: 310.0
click at [211, 137] on div "51023047586 51023047558 - 51023047558 Invoice | S2 - [STREET_ADDRESS][GEOGRAPHI…" at bounding box center [626, 476] width 1251 height 952
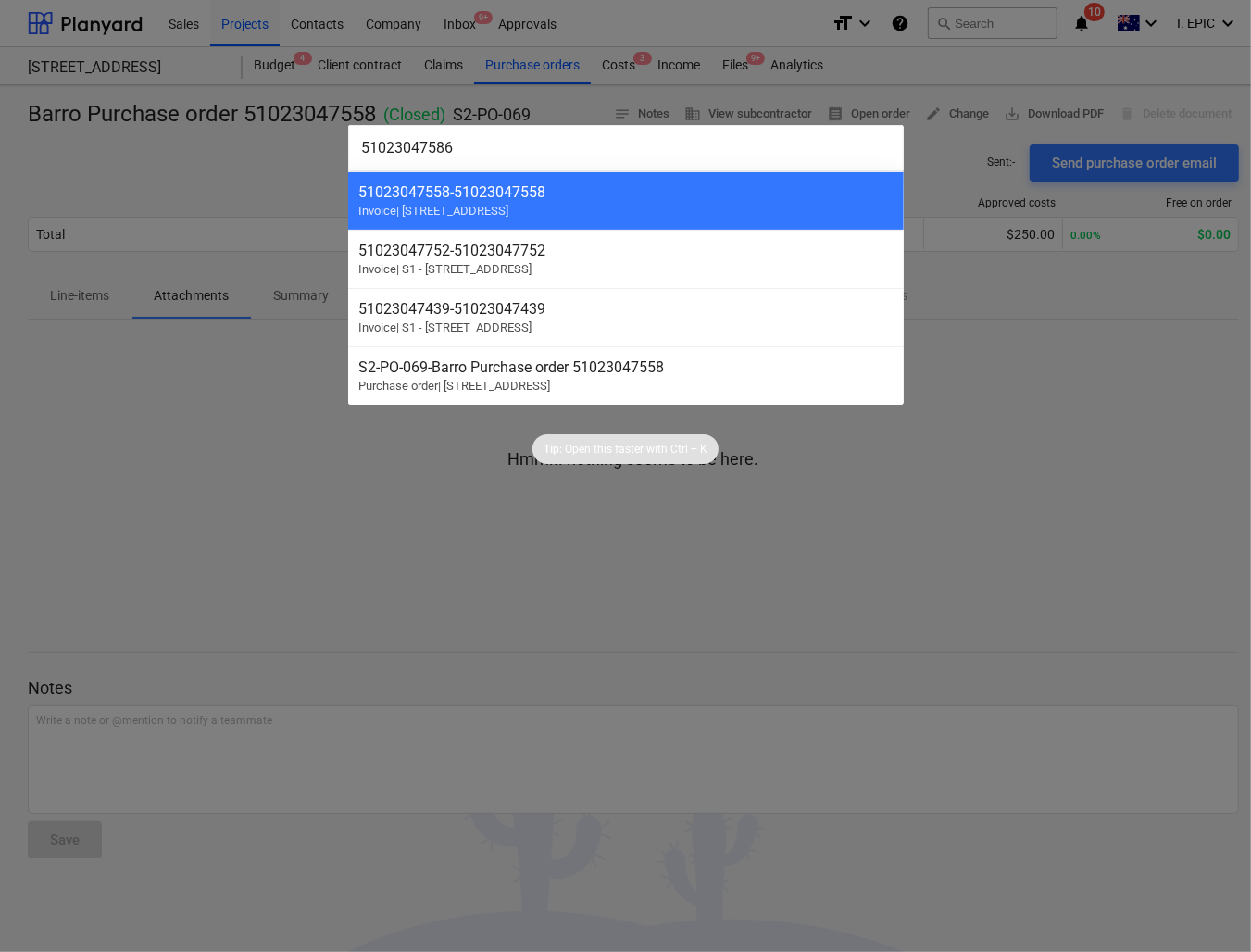
paste input "923047558"
drag, startPoint x: 369, startPoint y: 150, endPoint x: 275, endPoint y: 150, distance: 94.0
click at [275, 150] on div "51923047558 51023047558 - 51023047558 Invoice | S2 - [STREET_ADDRESS][GEOGRAPHI…" at bounding box center [626, 476] width 1251 height 952
paste input "023047650"
drag, startPoint x: 498, startPoint y: 140, endPoint x: 328, endPoint y: 141, distance: 170.0
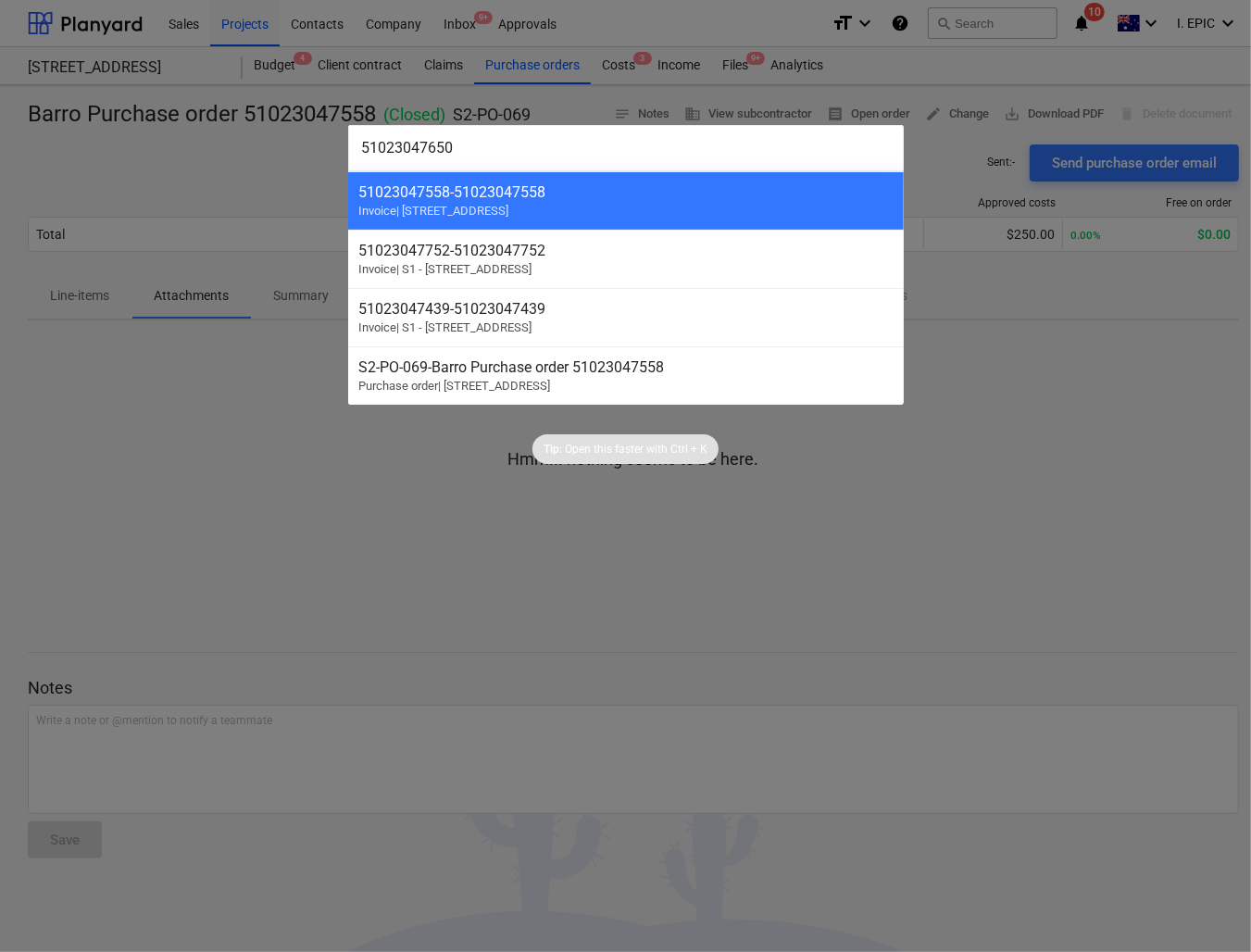
click at [328, 141] on div "51023047650 51023047558 - 51023047558 Invoice | S2 - [STREET_ADDRESS][GEOGRAPHI…" at bounding box center [626, 476] width 1251 height 952
paste input "72"
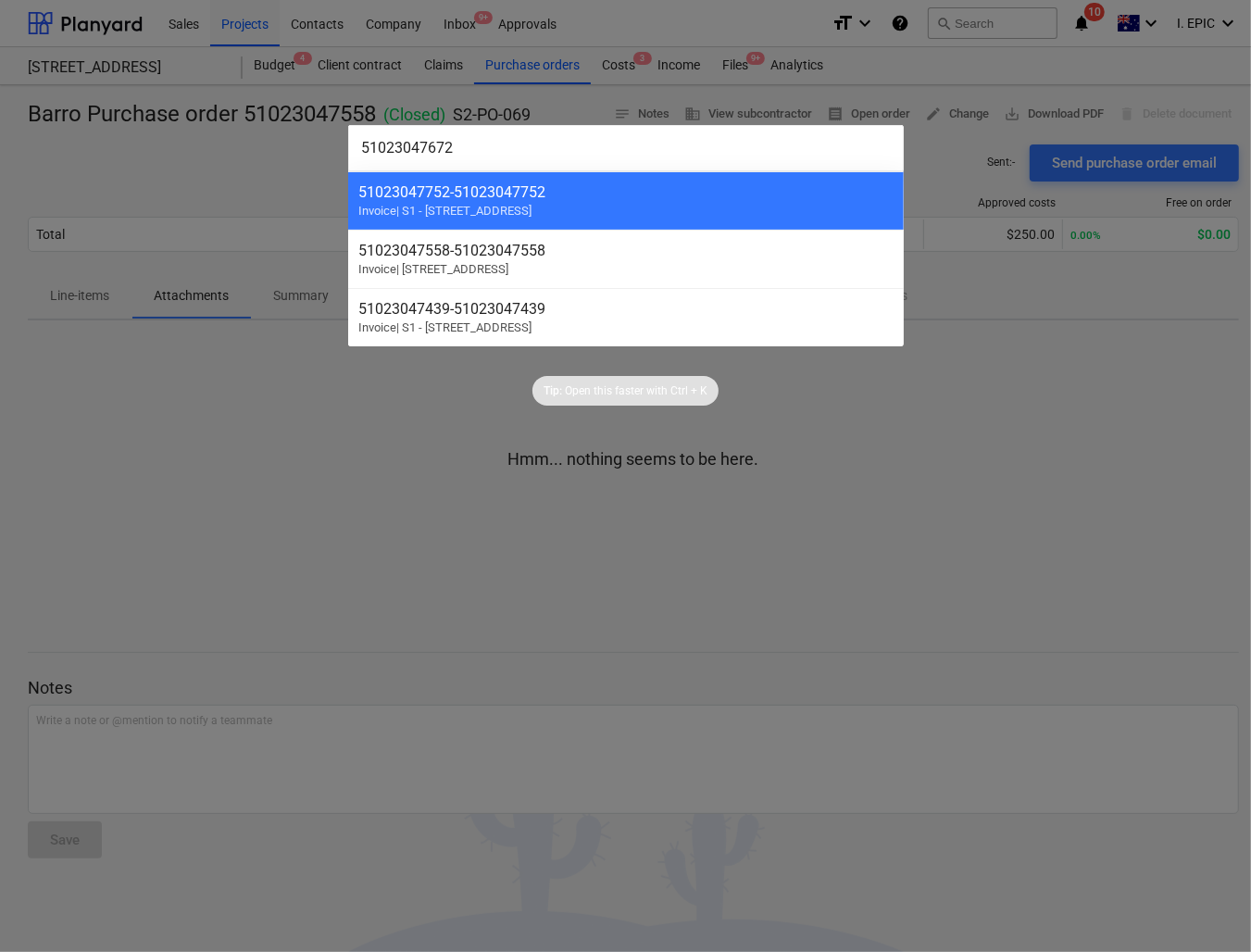
drag, startPoint x: 505, startPoint y: 140, endPoint x: 267, endPoint y: 154, distance: 238.4
click at [269, 154] on div "51023047672 51023047752 - 51023047752 Invoice | S1 - [STREET_ADDRESS][GEOGRAPHI…" at bounding box center [626, 476] width 1251 height 952
paste input "706"
type input "51023047706"
